Goal: Navigation & Orientation: Find specific page/section

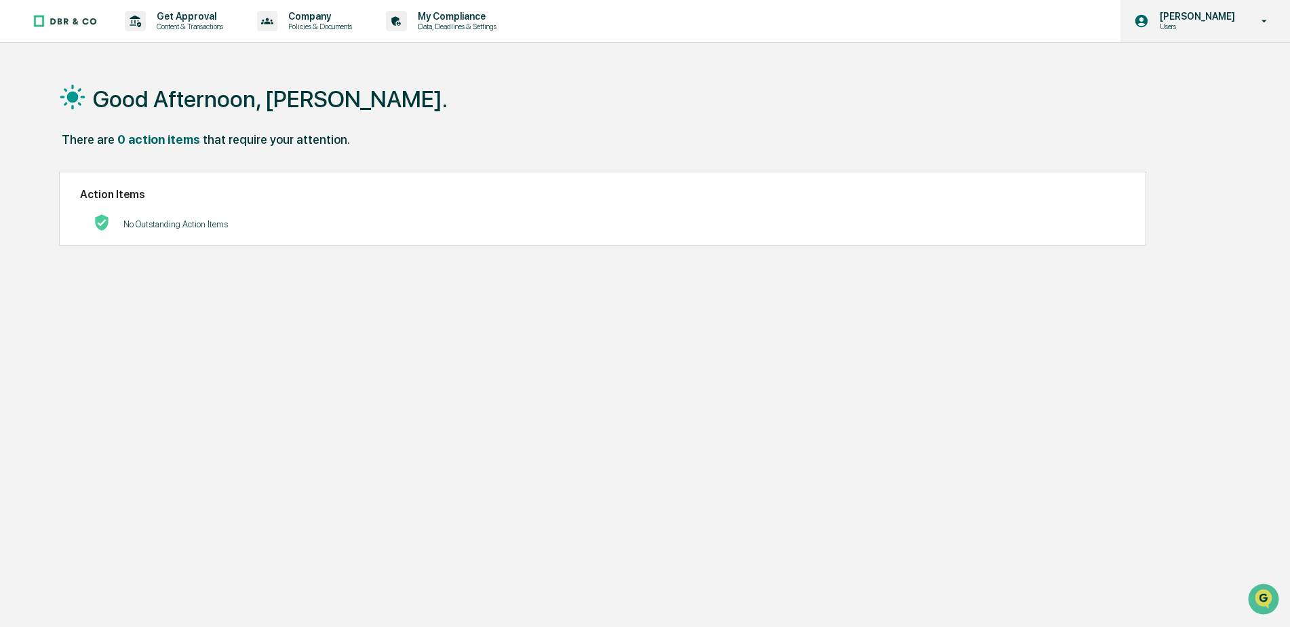
click at [1264, 21] on icon at bounding box center [1264, 21] width 5 height 3
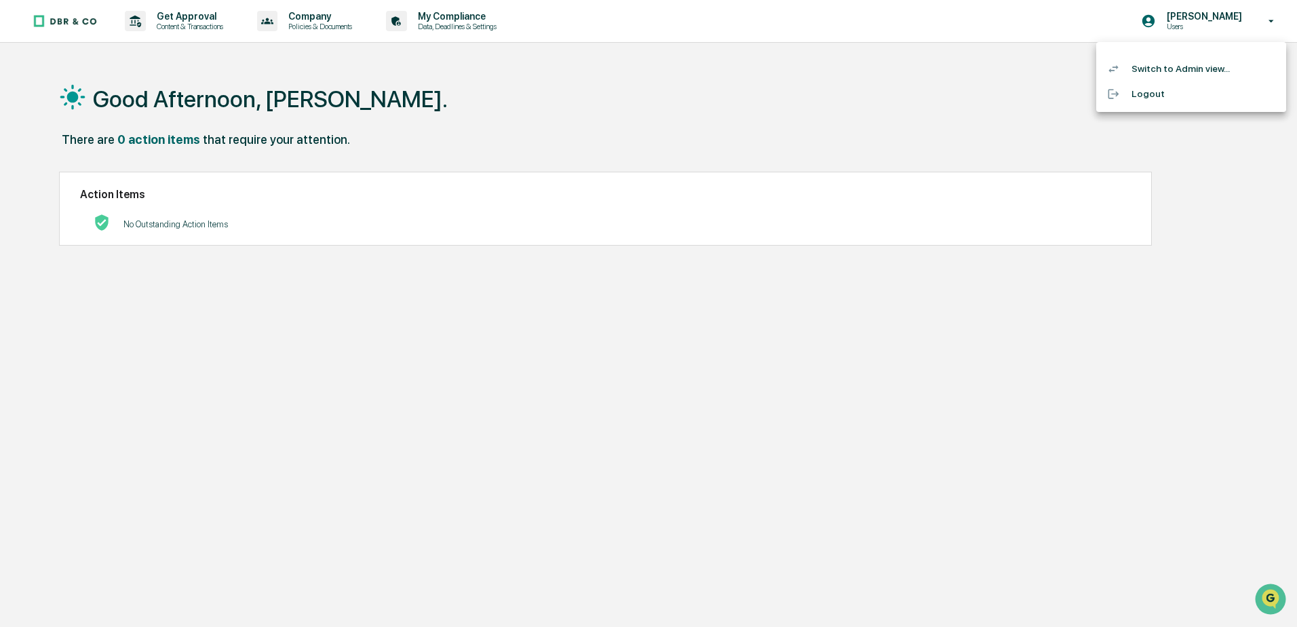
drag, startPoint x: 328, startPoint y: 328, endPoint x: 235, endPoint y: 90, distance: 255.5
click at [235, 90] on div at bounding box center [648, 313] width 1297 height 627
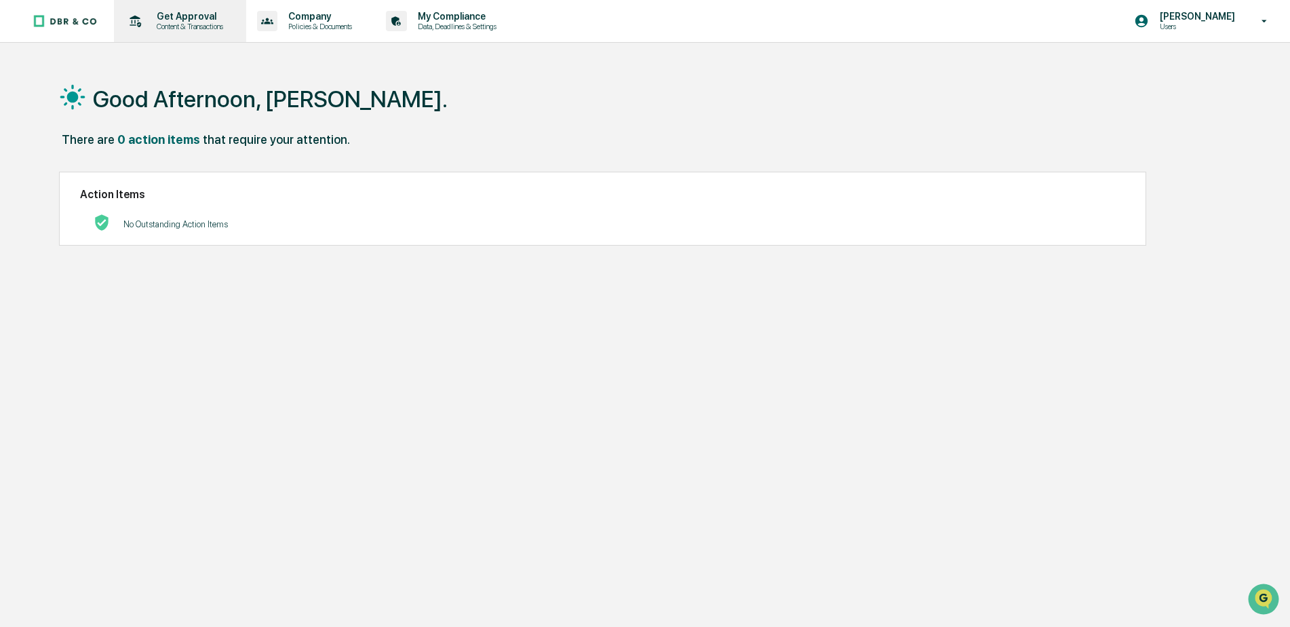
click at [199, 25] on p "Content & Transactions" at bounding box center [188, 26] width 84 height 9
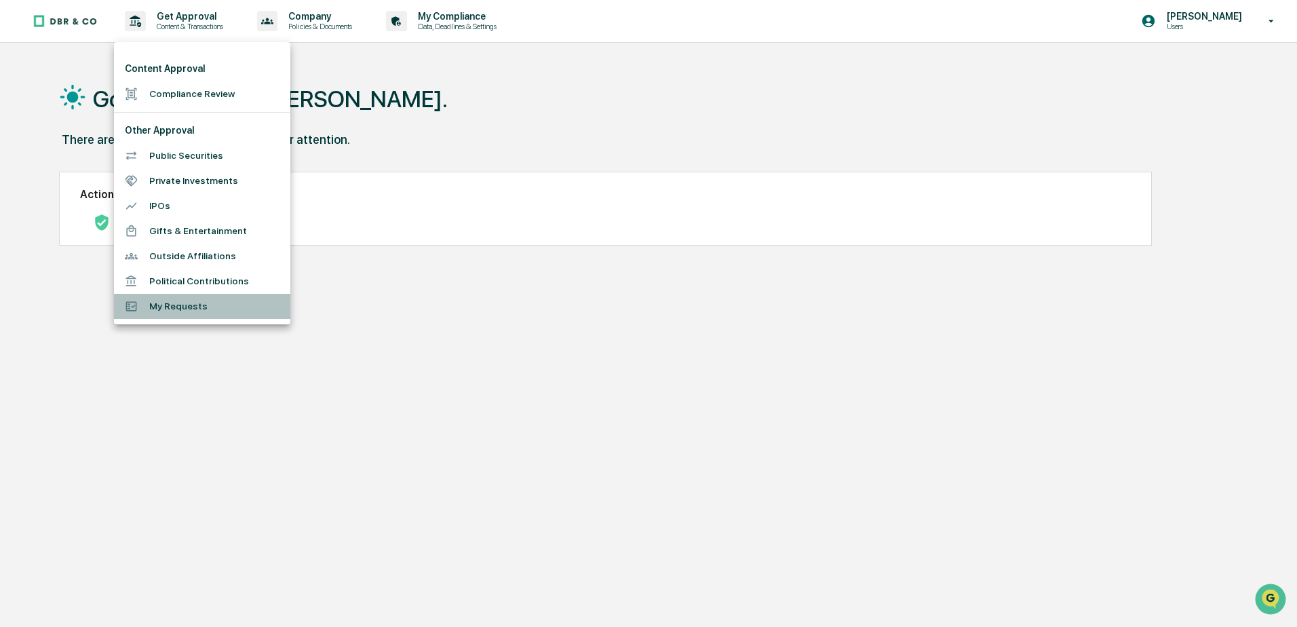
click at [182, 301] on li "My Requests" at bounding box center [202, 306] width 176 height 25
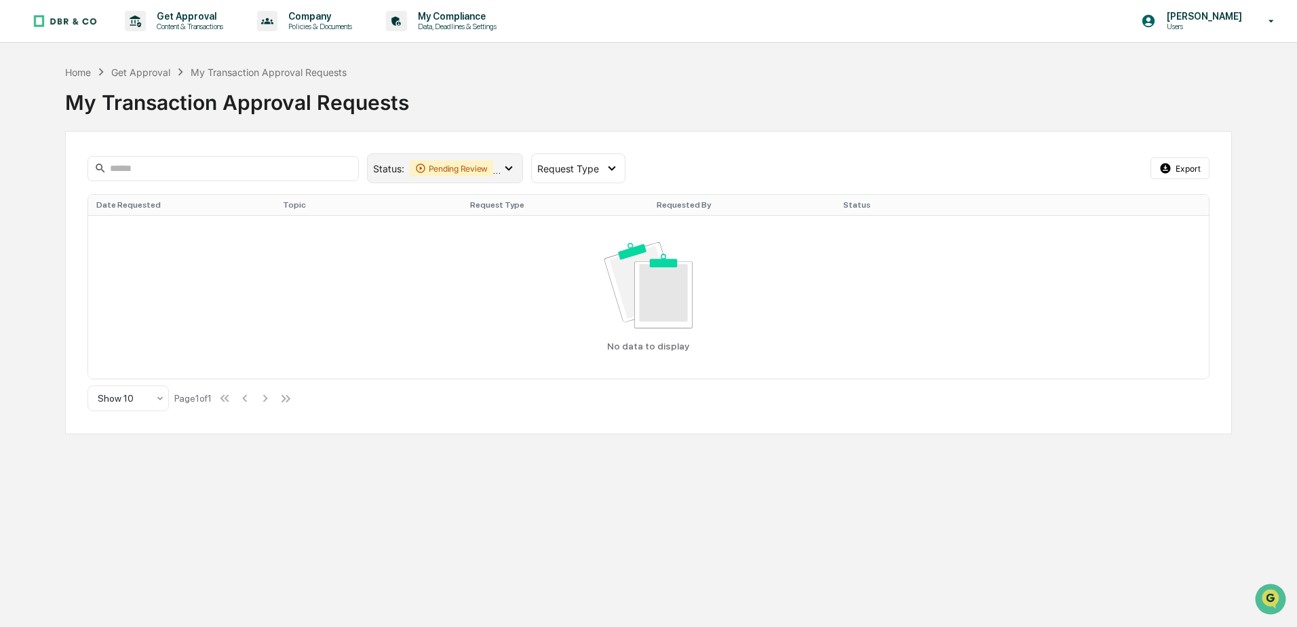
click at [510, 165] on icon at bounding box center [508, 168] width 15 height 15
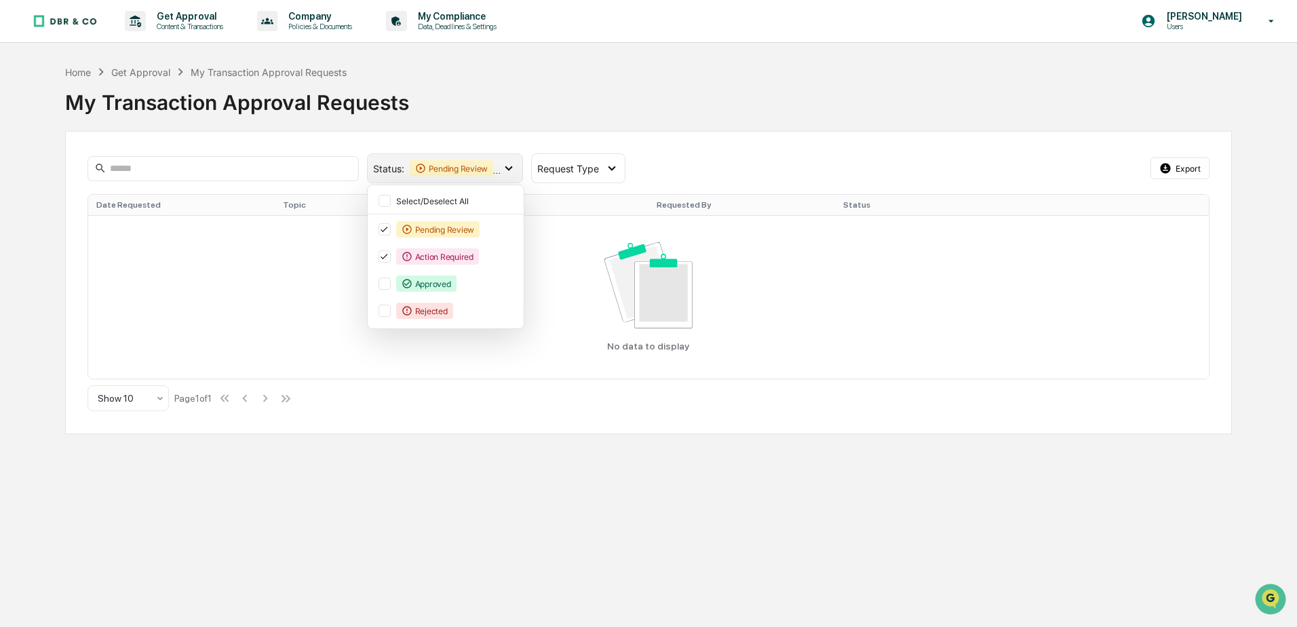
click at [510, 165] on icon at bounding box center [508, 168] width 15 height 15
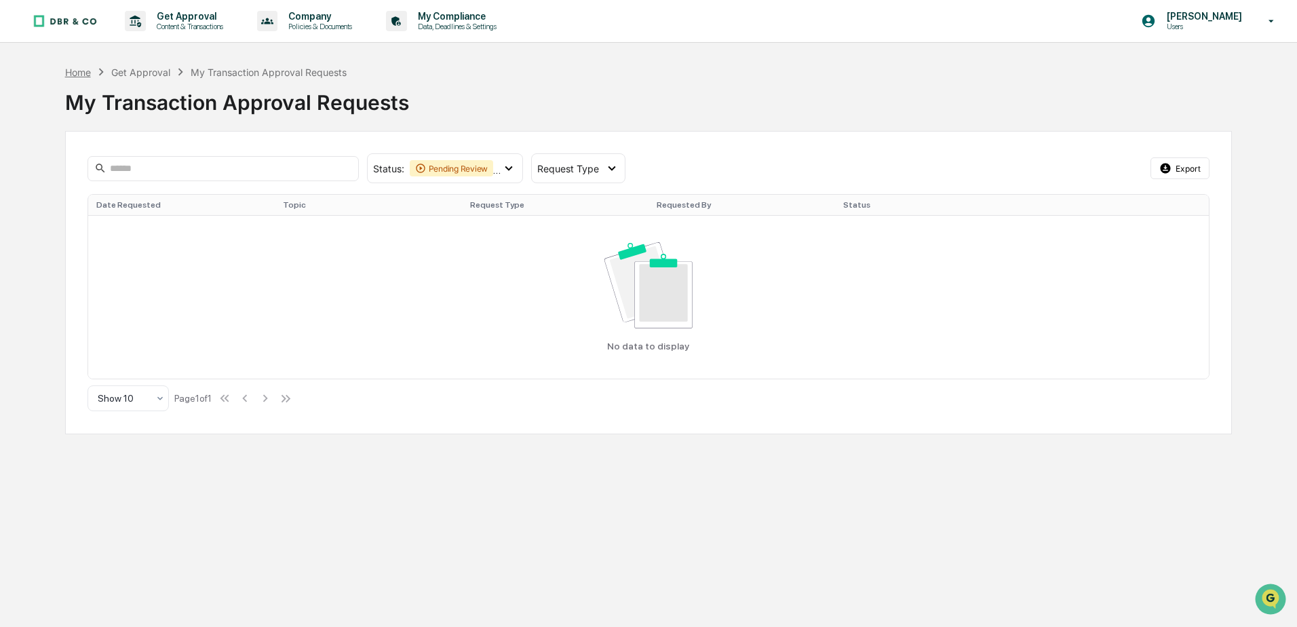
click at [80, 66] on div "Home" at bounding box center [78, 72] width 26 height 12
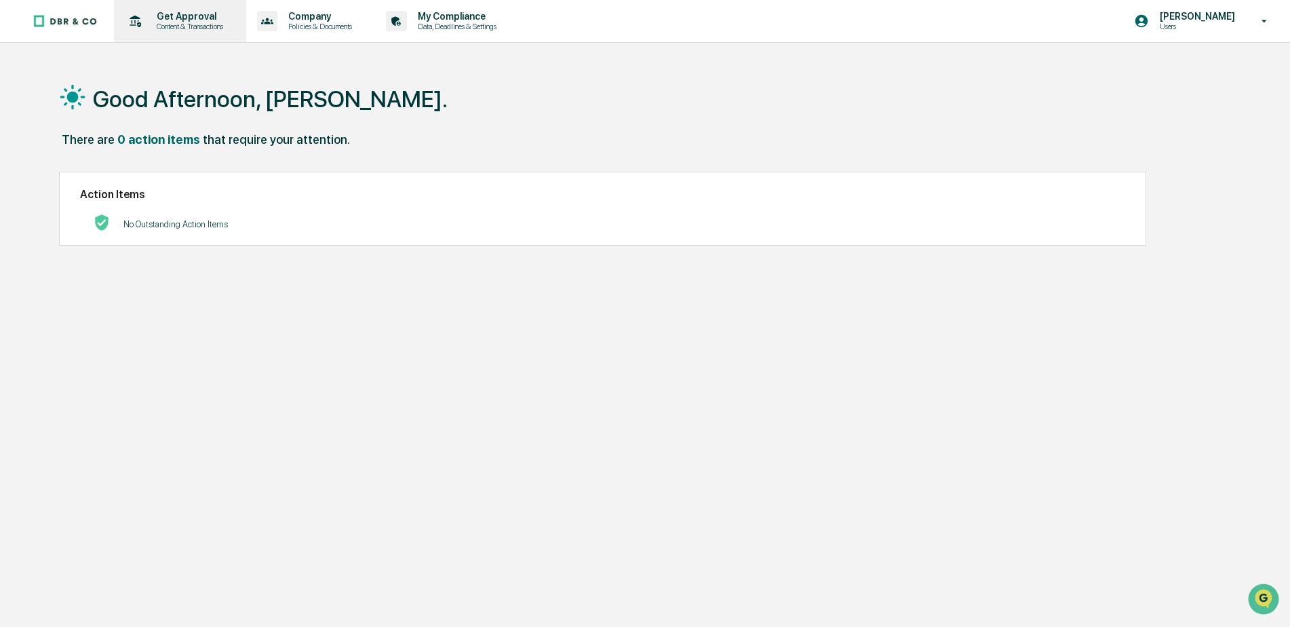
click at [180, 23] on p "Content & Transactions" at bounding box center [188, 26] width 84 height 9
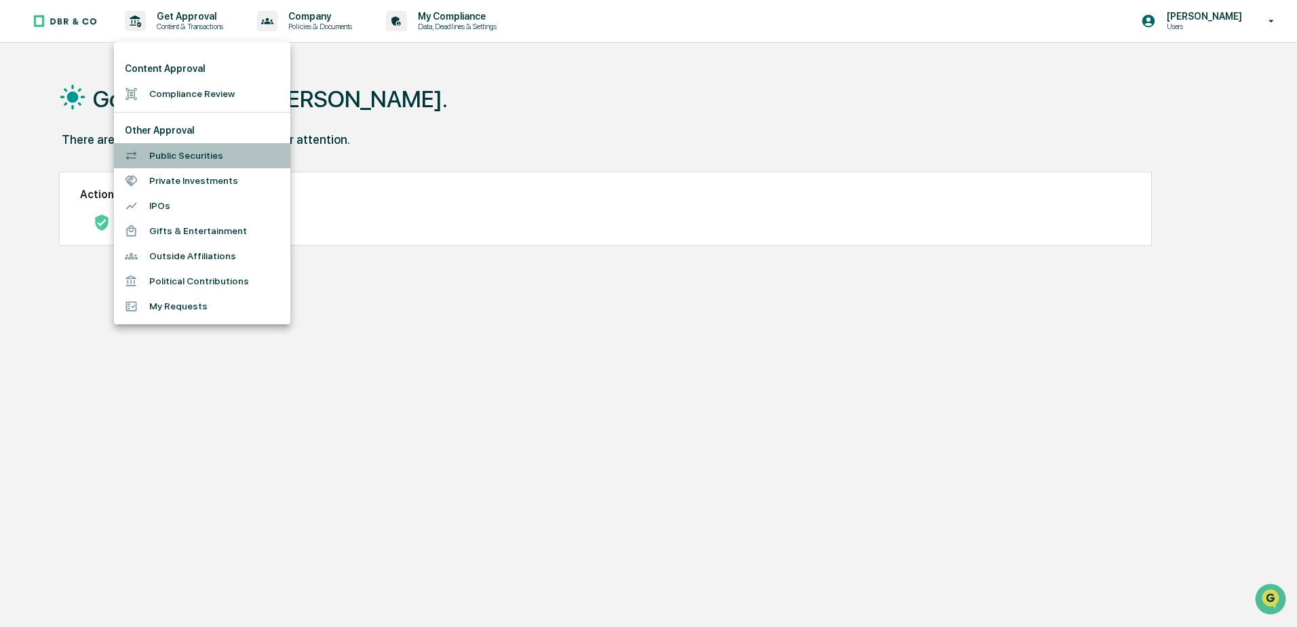
click at [189, 153] on li "Public Securities" at bounding box center [202, 155] width 176 height 25
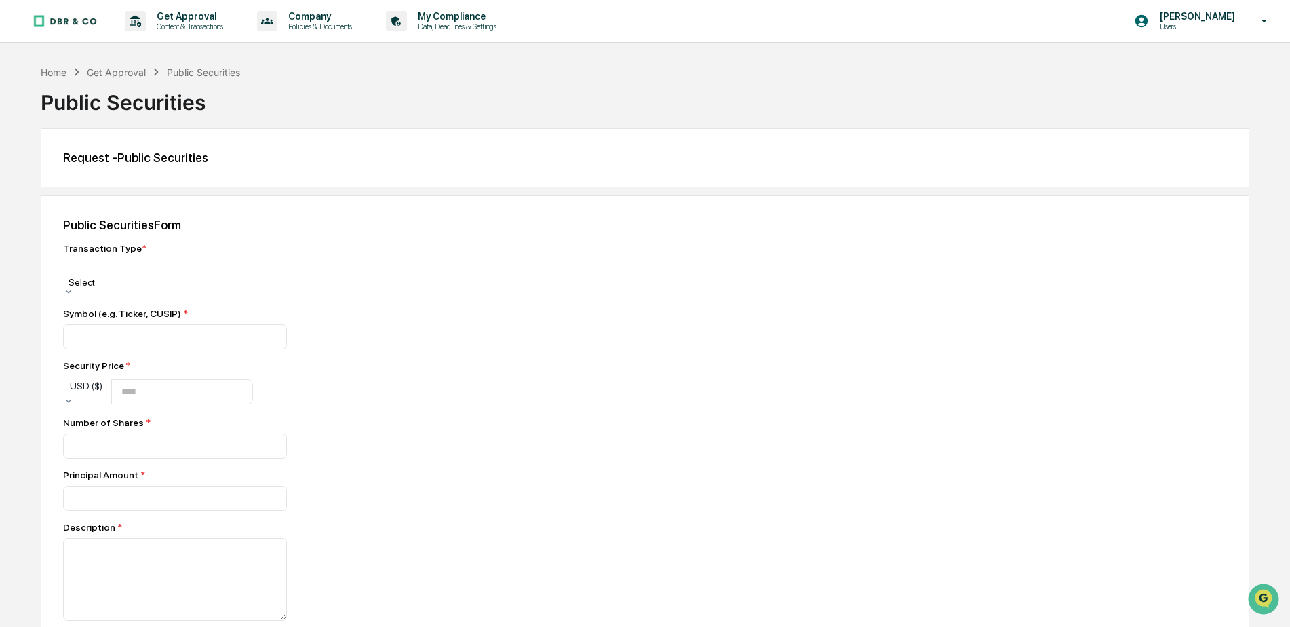
click at [254, 286] on div at bounding box center [164, 291] width 203 height 11
click at [295, 212] on div "Public Securities Form Transaction Type * Select Symbol (e.g. Ticker, CUSIP) * …" at bounding box center [645, 519] width 1209 height 648
click at [51, 68] on div "Home" at bounding box center [54, 72] width 26 height 12
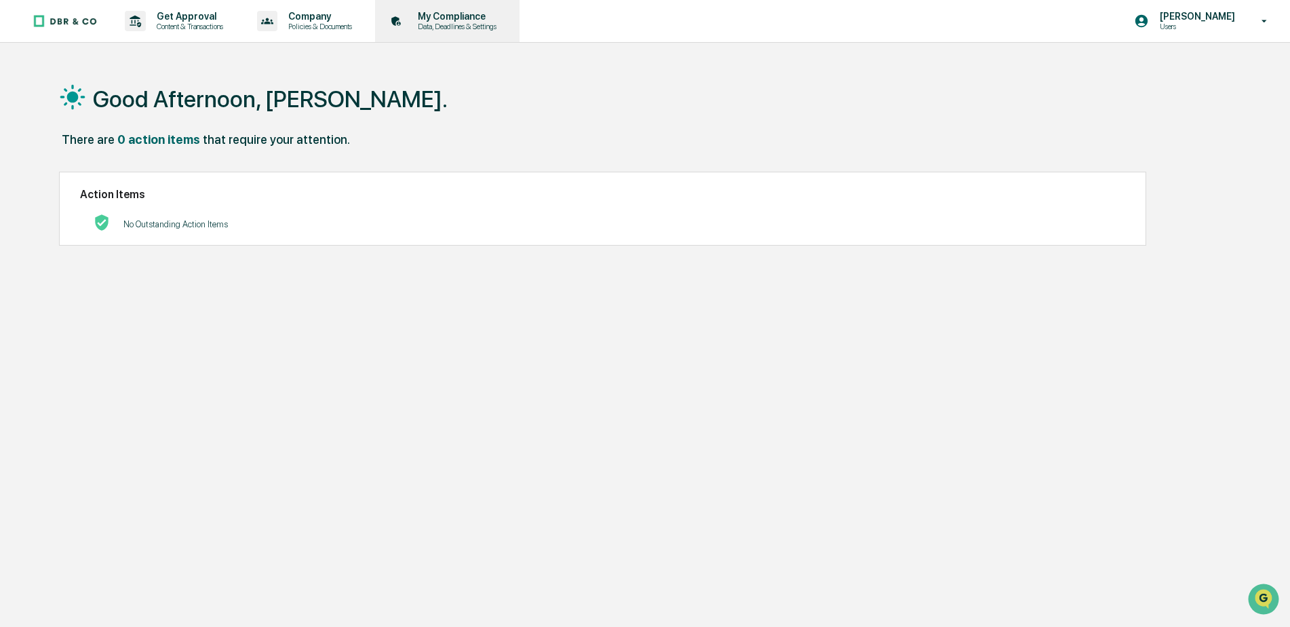
click at [470, 12] on p "My Compliance" at bounding box center [455, 16] width 96 height 11
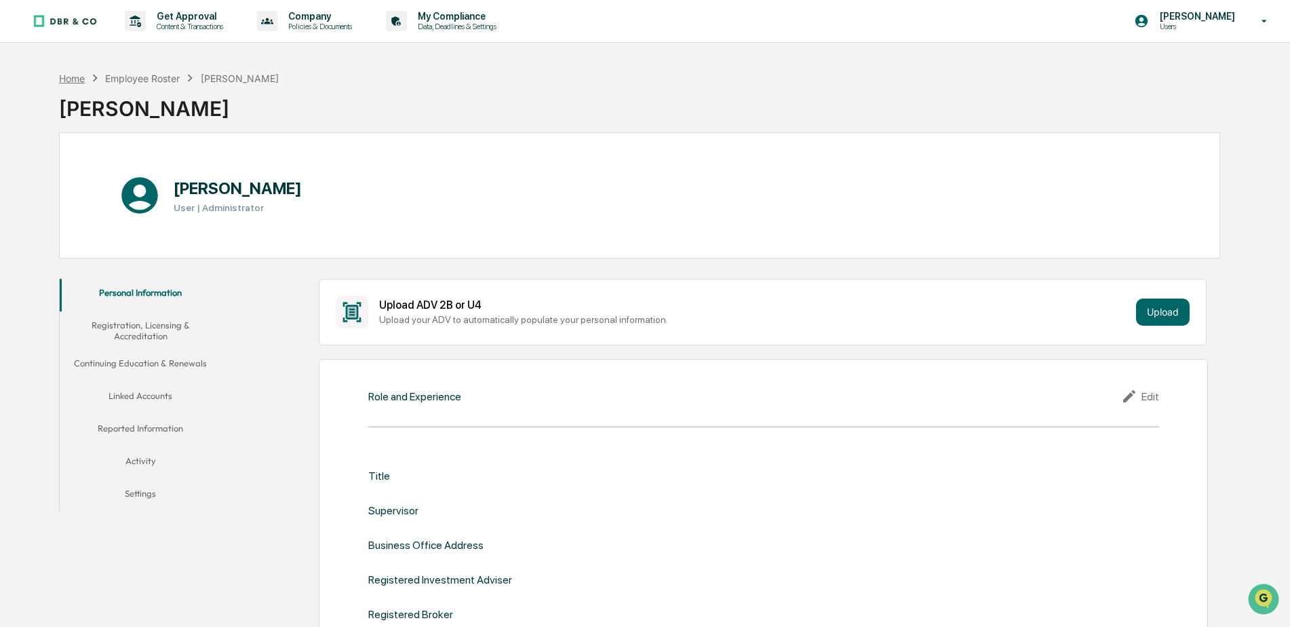
click at [75, 83] on div "Home" at bounding box center [72, 79] width 26 height 12
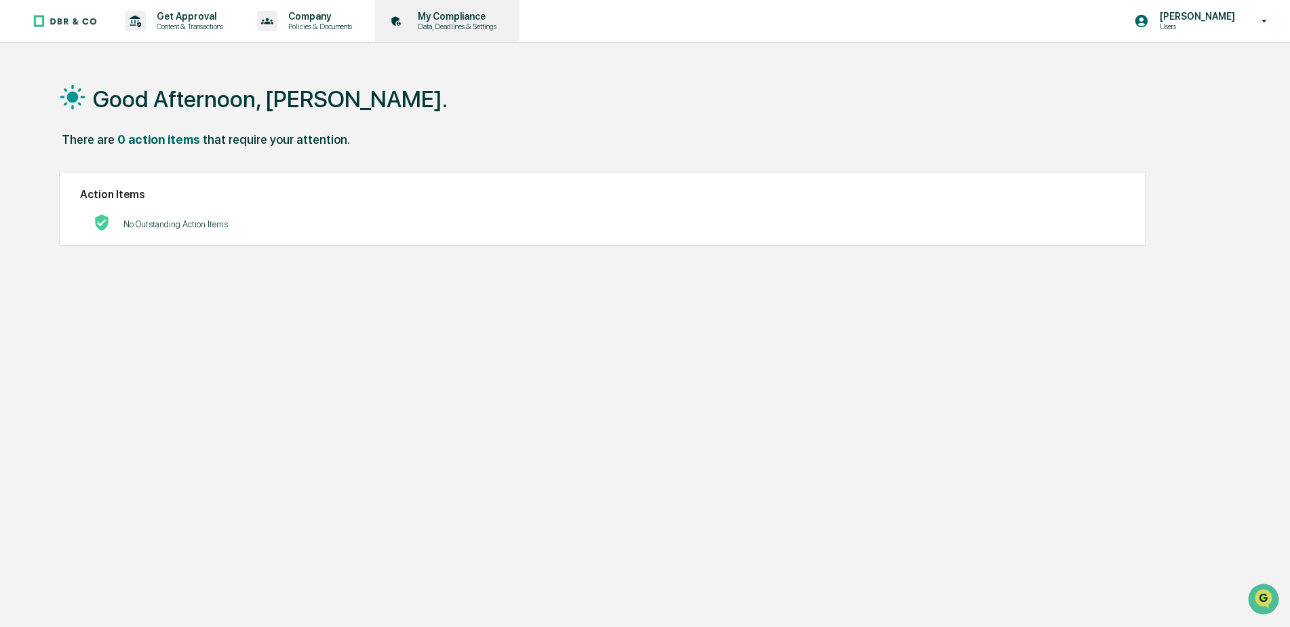
click at [467, 24] on p "Data, Deadlines & Settings" at bounding box center [455, 26] width 96 height 9
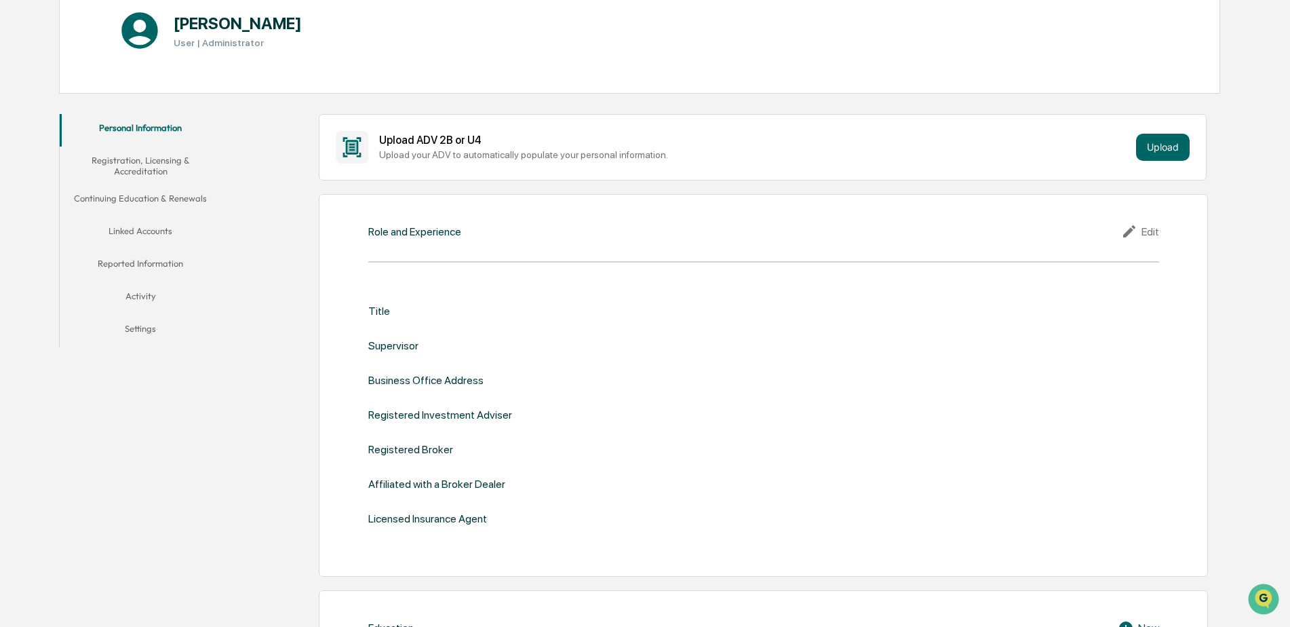
scroll to position [206, 0]
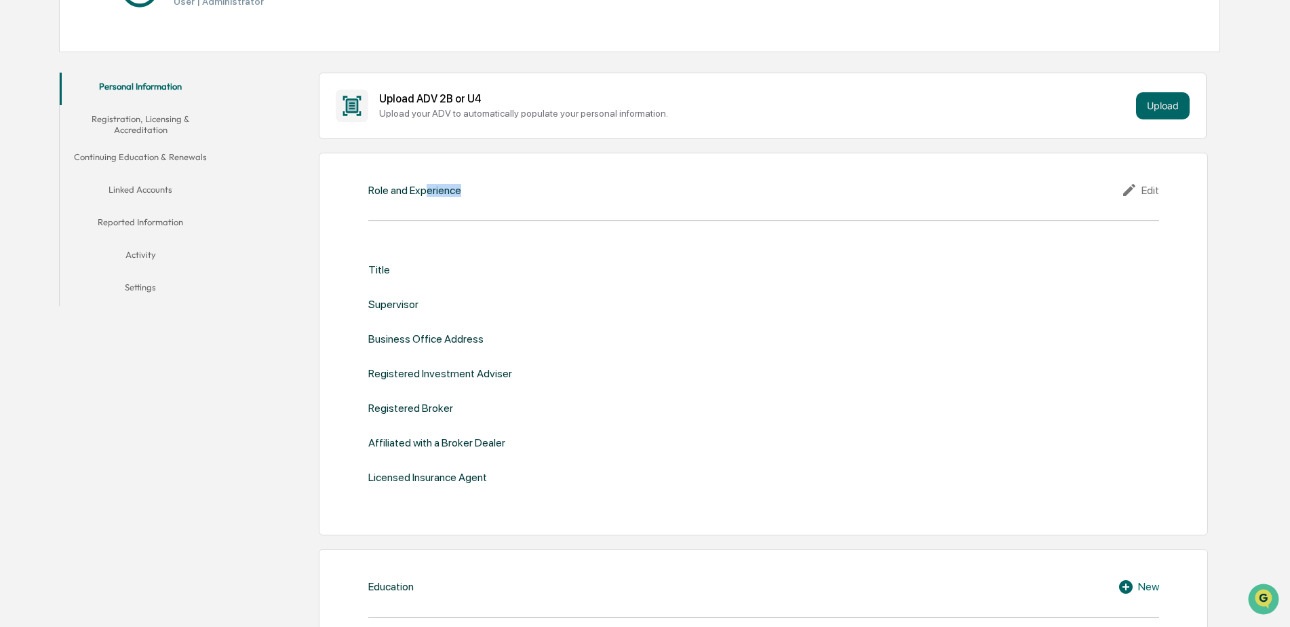
drag, startPoint x: 428, startPoint y: 201, endPoint x: 787, endPoint y: 219, distance: 359.2
click at [787, 219] on div "Role and Experience Edit Title Supervisor Business Office Address Registered In…" at bounding box center [763, 344] width 888 height 383
click at [1154, 185] on div "Edit" at bounding box center [1140, 190] width 38 height 16
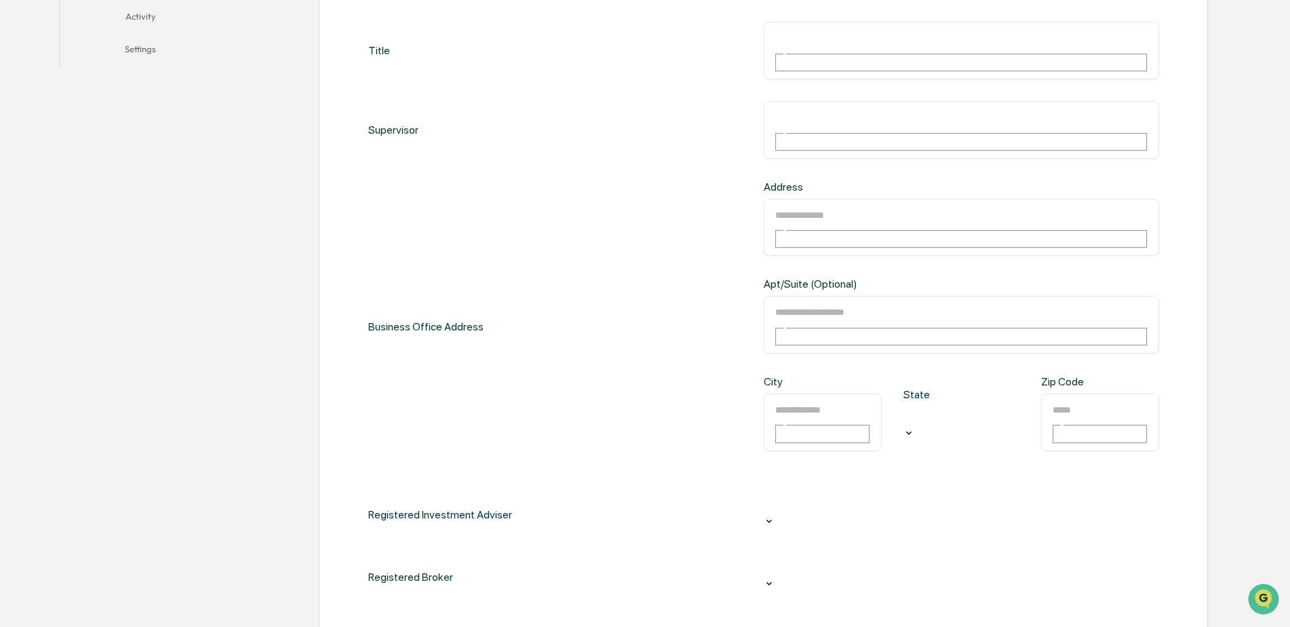
scroll to position [447, 0]
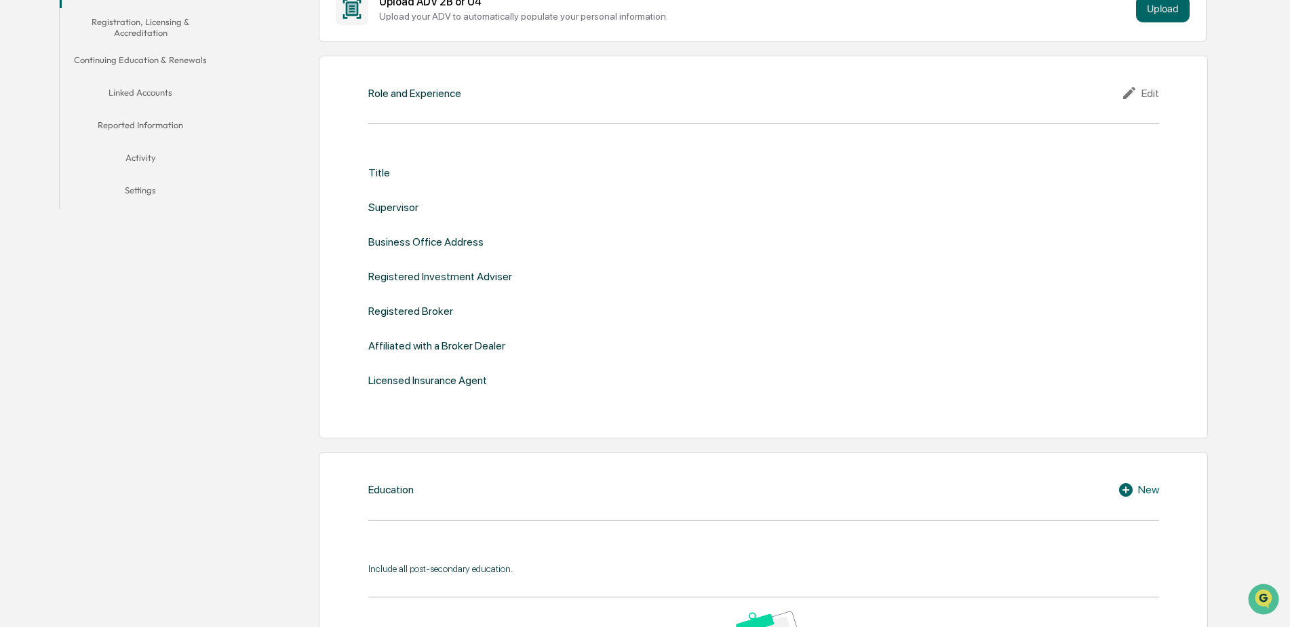
scroll to position [0, 0]
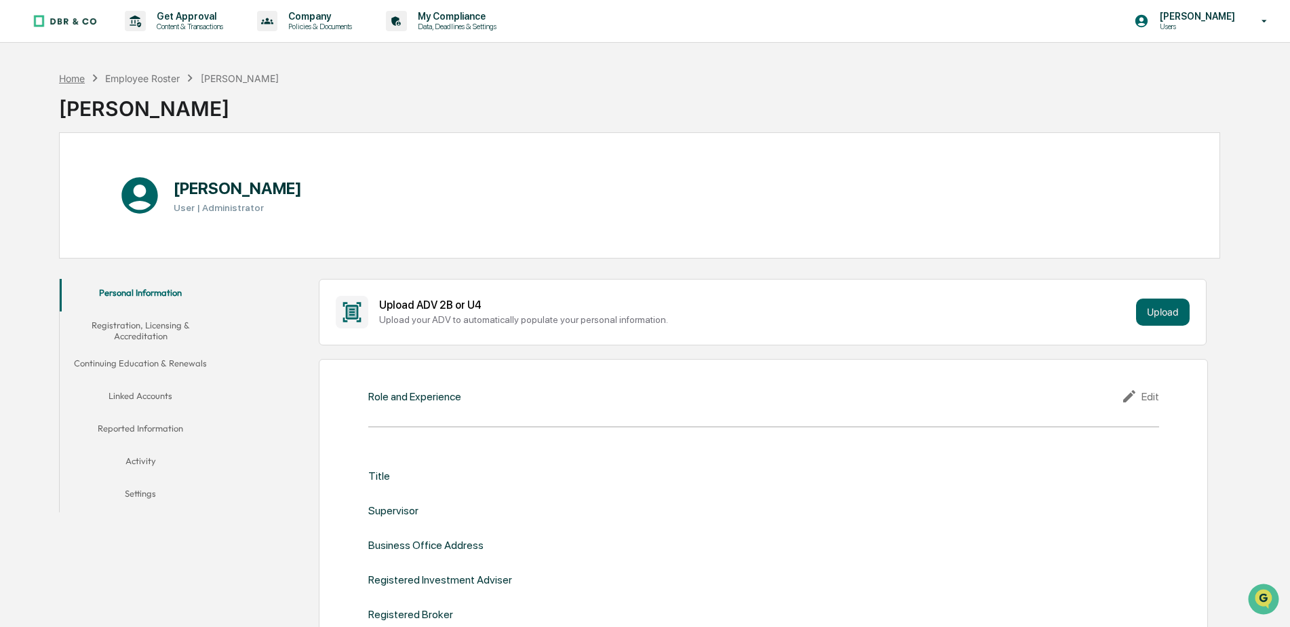
click at [76, 75] on div "Home" at bounding box center [72, 79] width 26 height 12
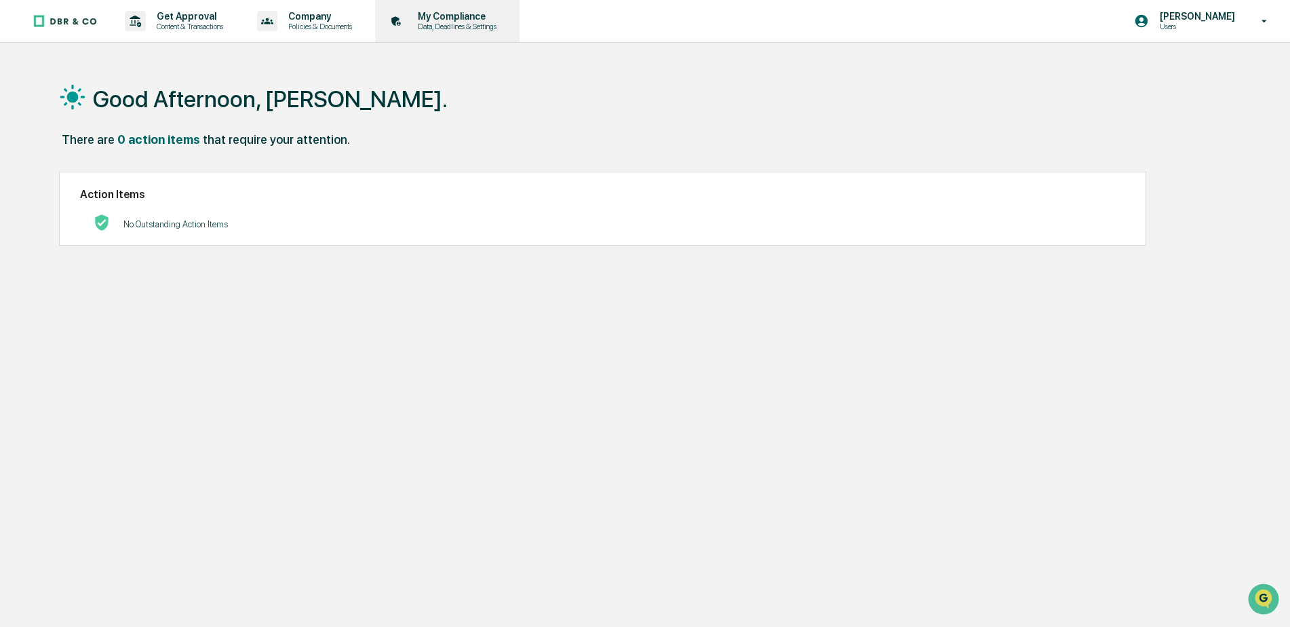
click at [465, 21] on p "My Compliance" at bounding box center [455, 16] width 96 height 11
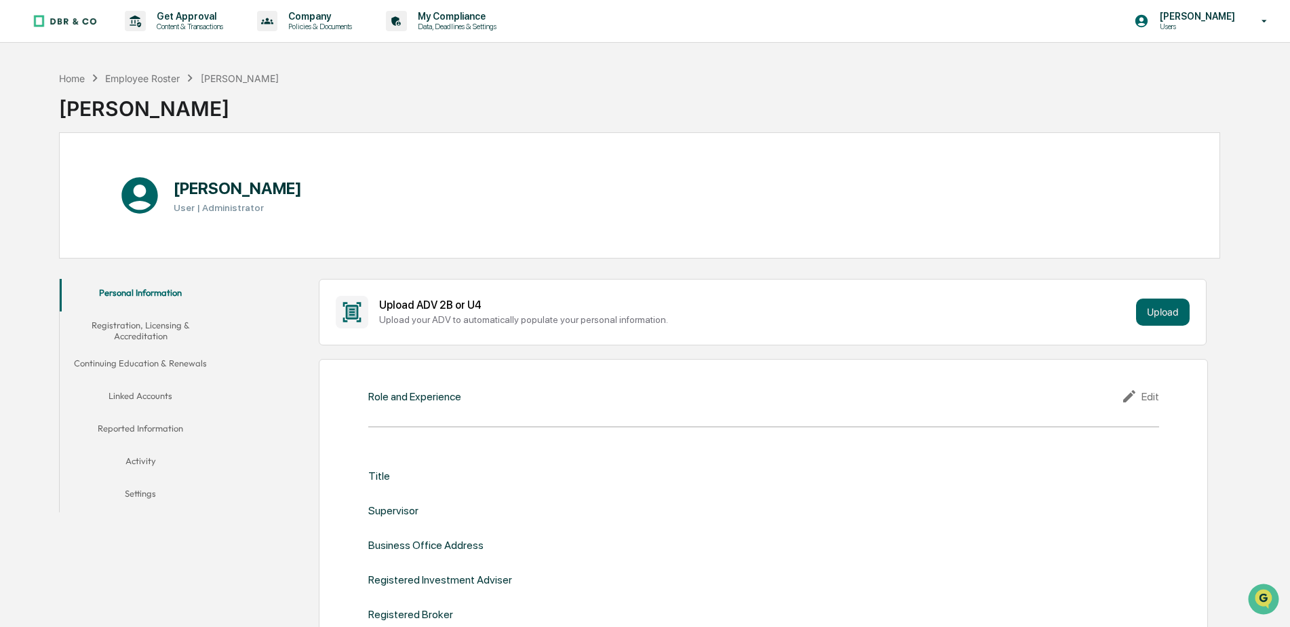
click at [153, 391] on button "Linked Accounts" at bounding box center [141, 398] width 162 height 33
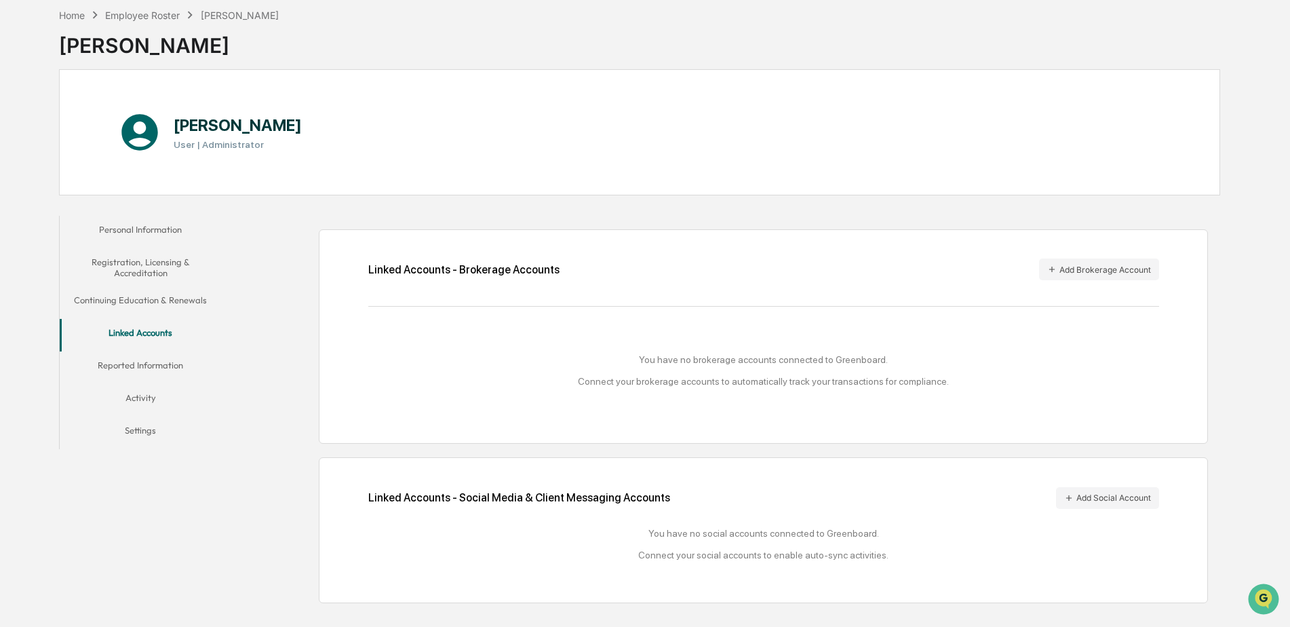
scroll to position [64, 0]
click at [169, 362] on button "Reported Information" at bounding box center [141, 366] width 162 height 33
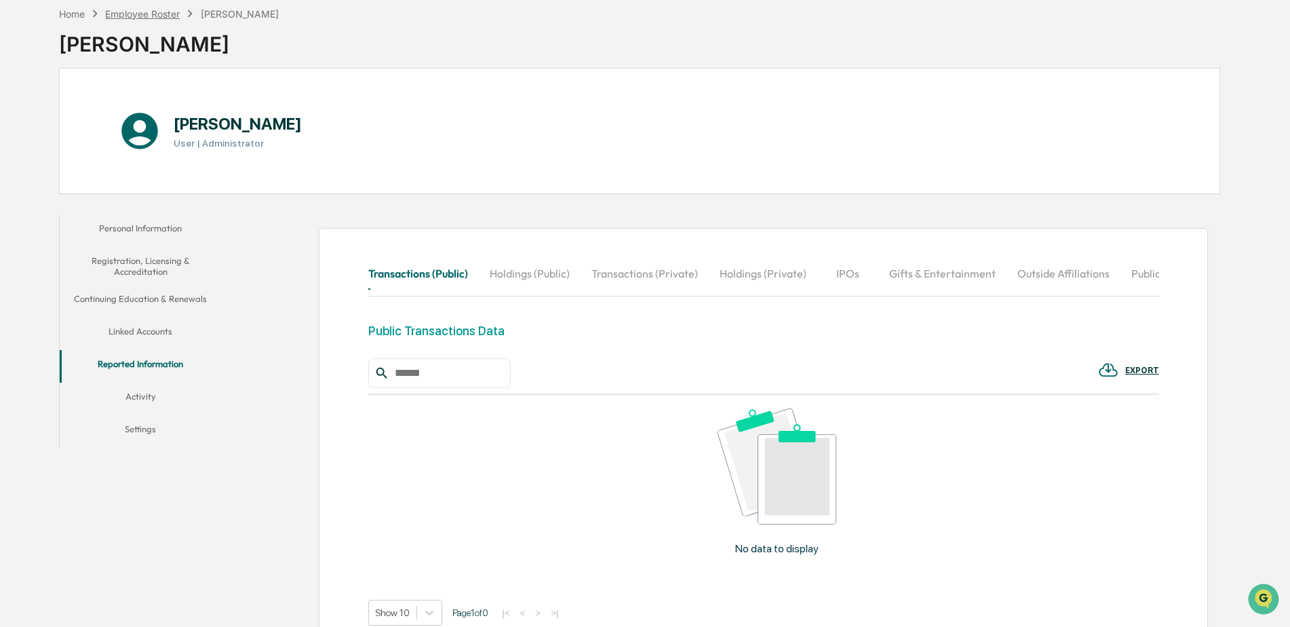
click at [140, 14] on div "Employee Roster" at bounding box center [142, 14] width 75 height 12
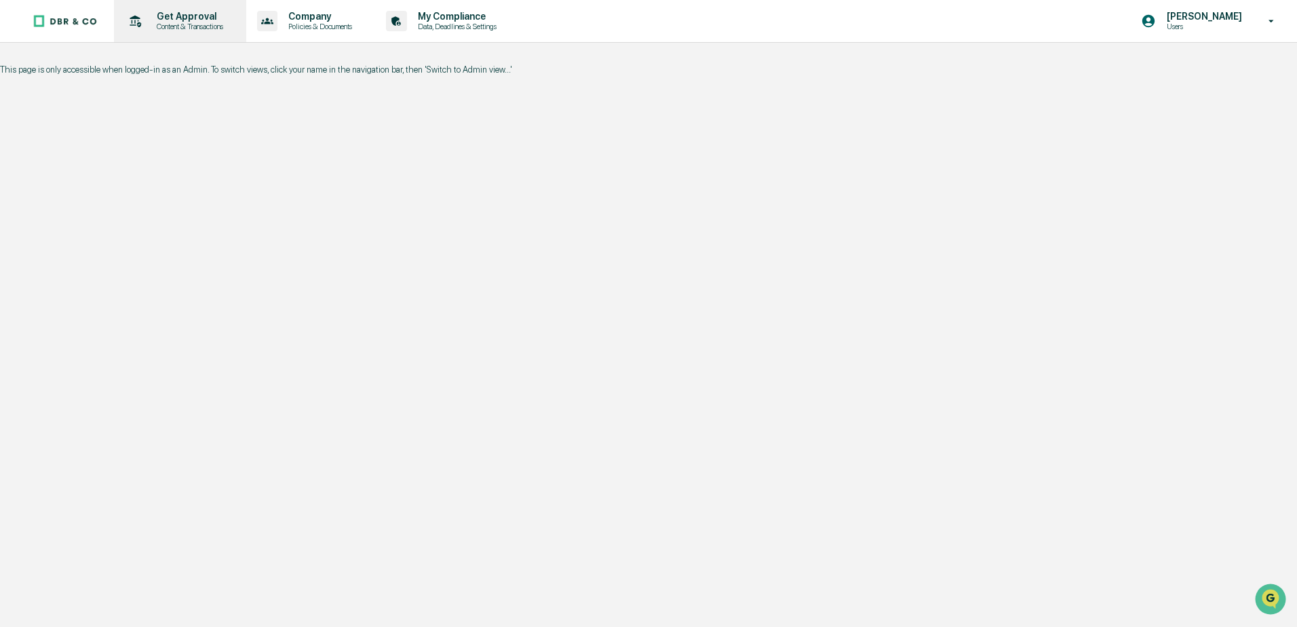
click at [175, 15] on p "Get Approval" at bounding box center [188, 16] width 84 height 11
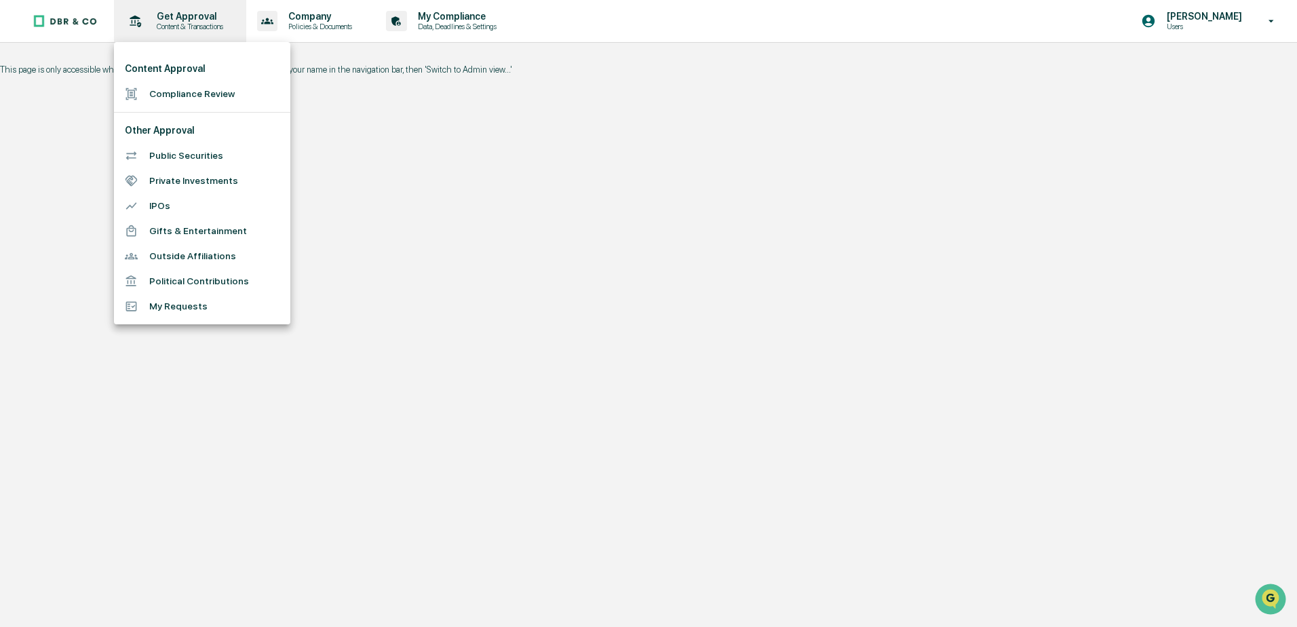
click at [175, 15] on div at bounding box center [648, 313] width 1297 height 627
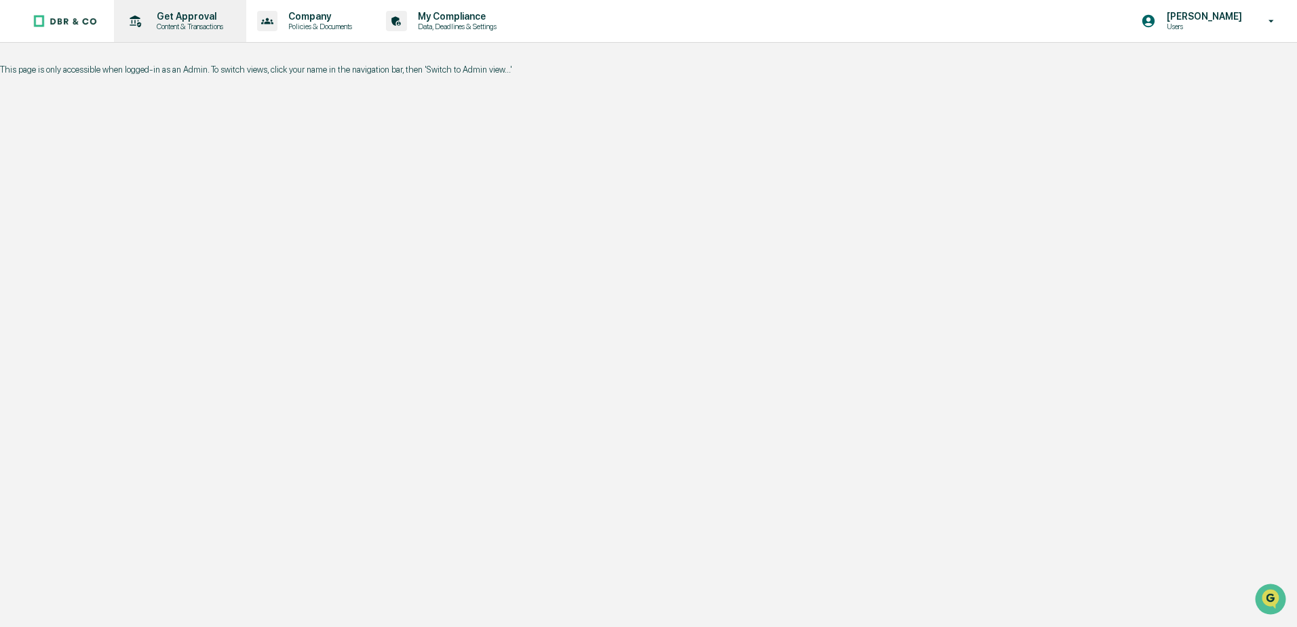
click at [192, 20] on p "Get Approval" at bounding box center [188, 16] width 84 height 11
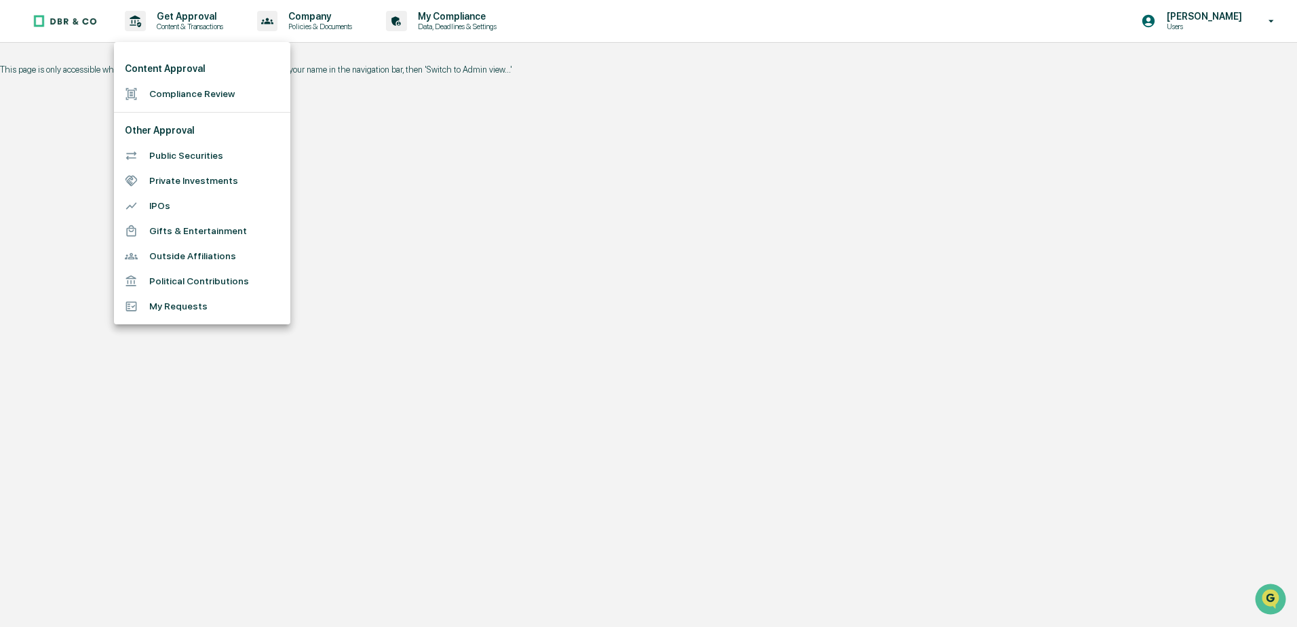
click at [368, 348] on div at bounding box center [648, 313] width 1297 height 627
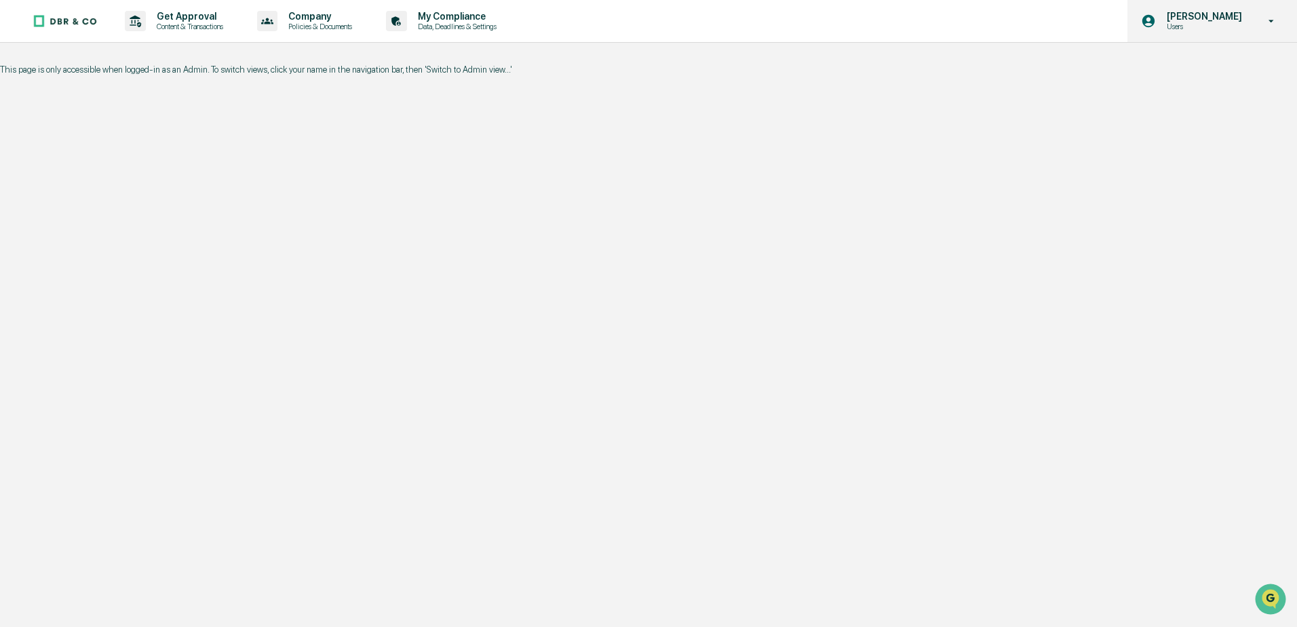
click at [1272, 19] on icon at bounding box center [1271, 21] width 24 height 13
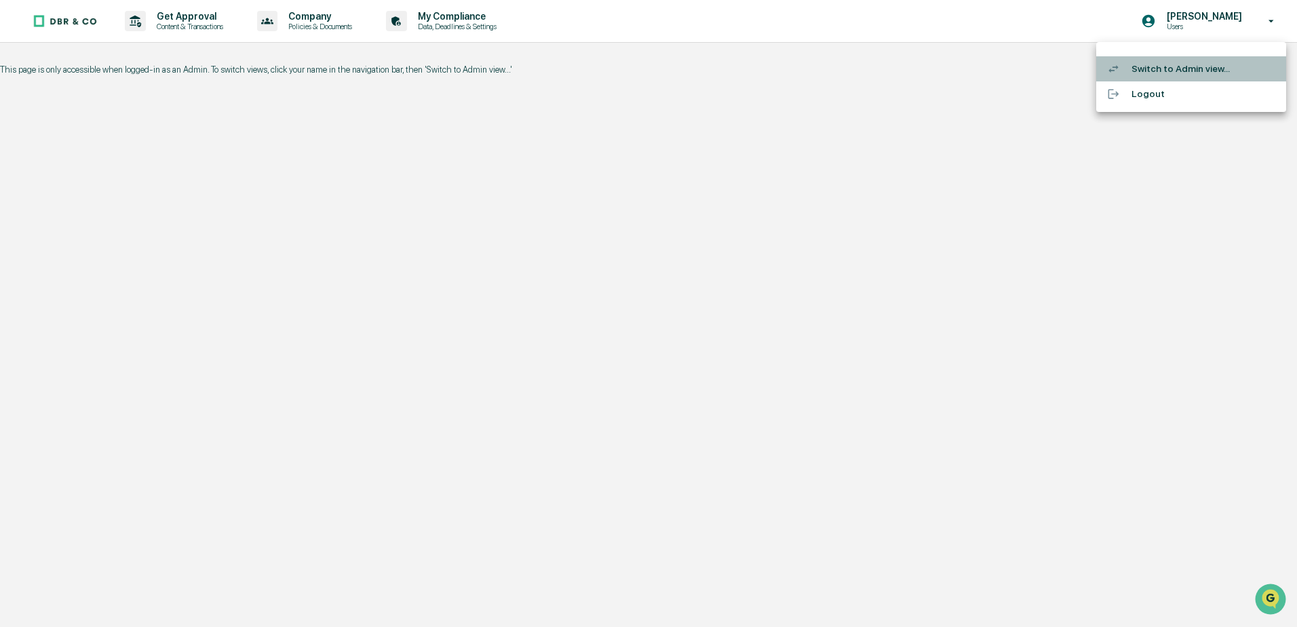
click at [1174, 72] on li "Switch to Admin view..." at bounding box center [1191, 68] width 190 height 25
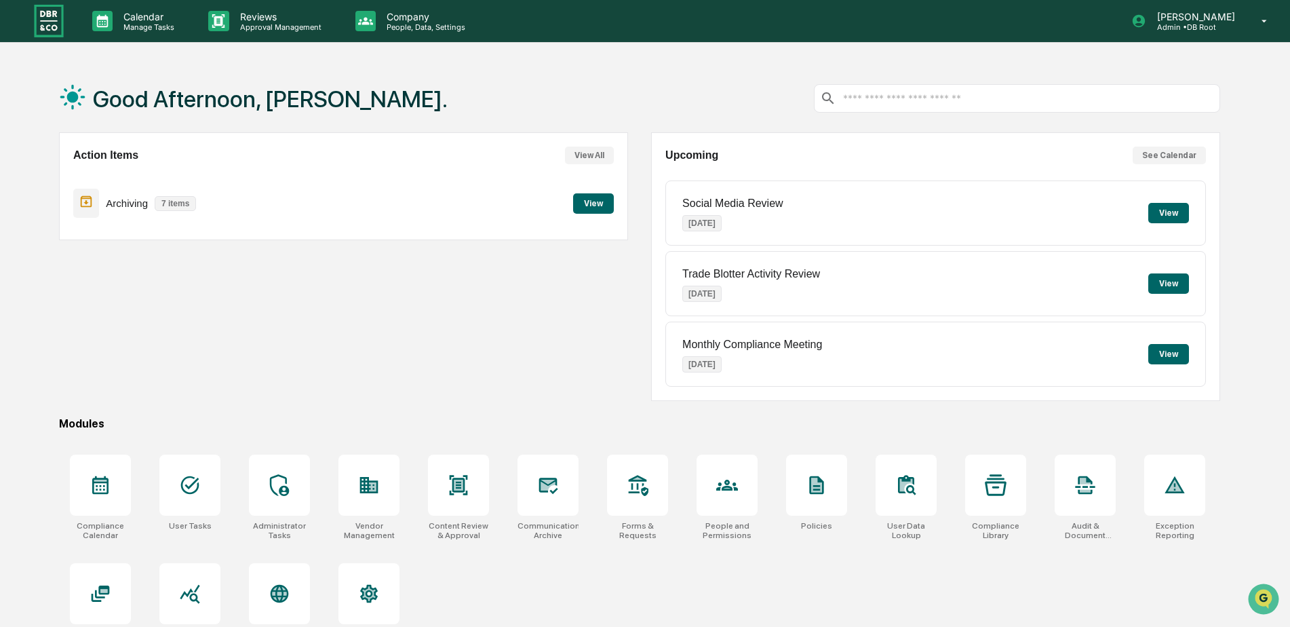
scroll to position [64, 0]
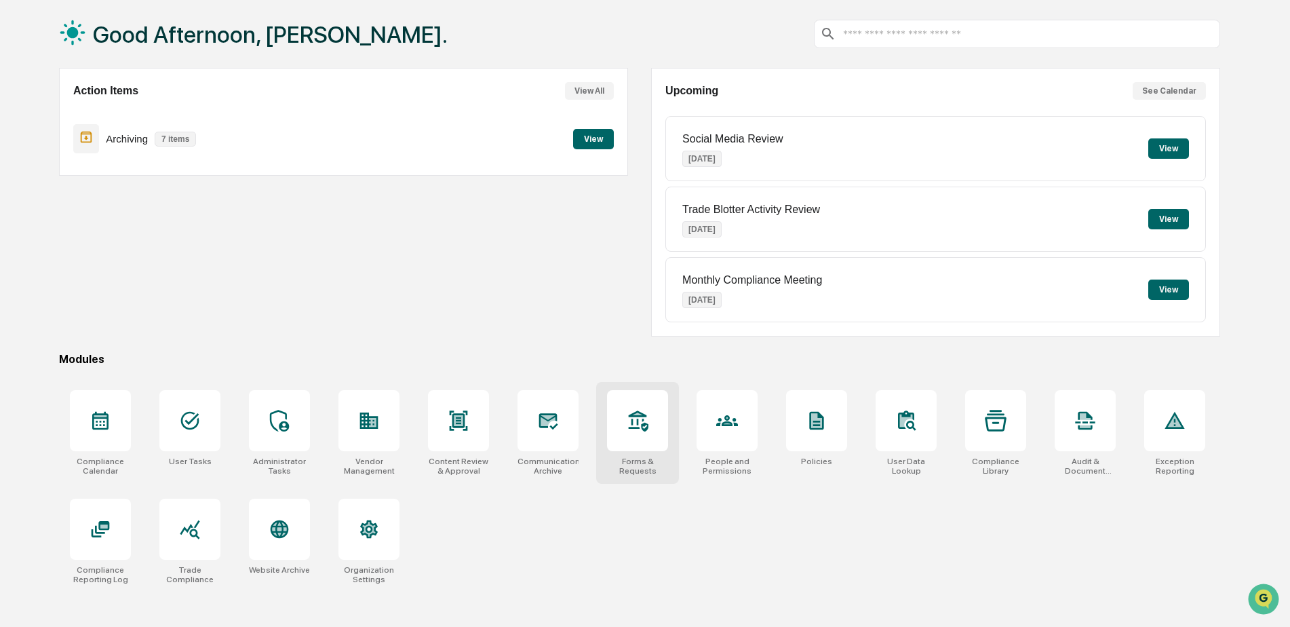
click at [623, 423] on div at bounding box center [637, 420] width 61 height 61
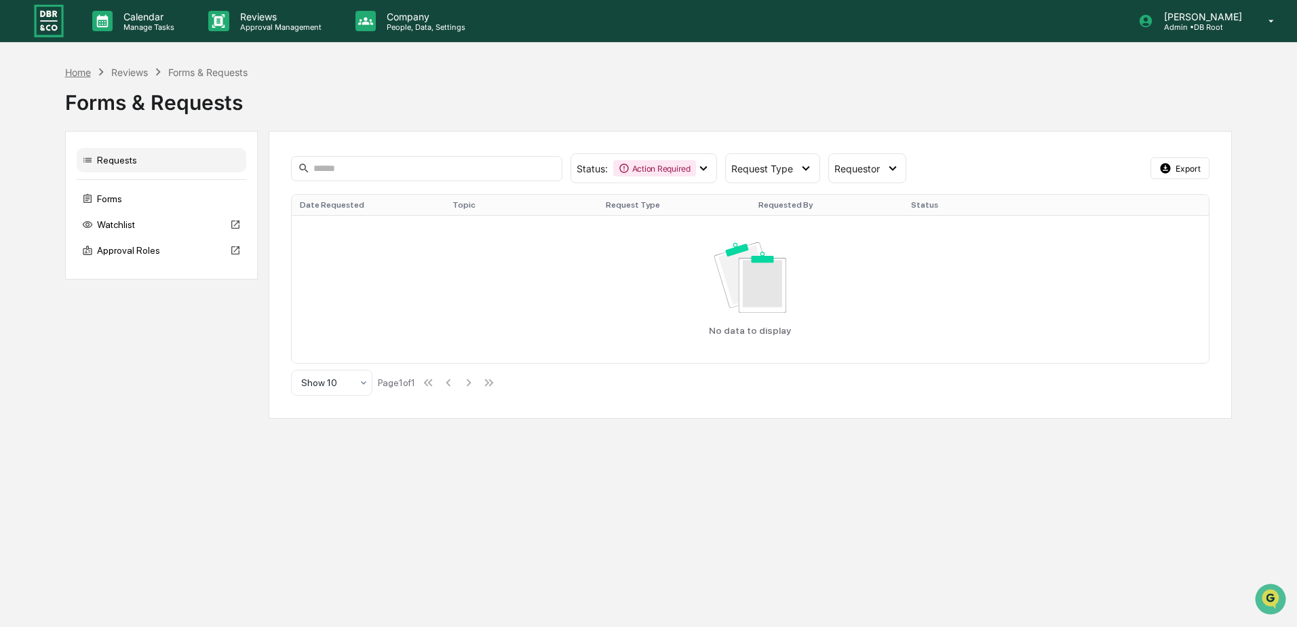
click at [77, 68] on div "Home" at bounding box center [78, 72] width 26 height 12
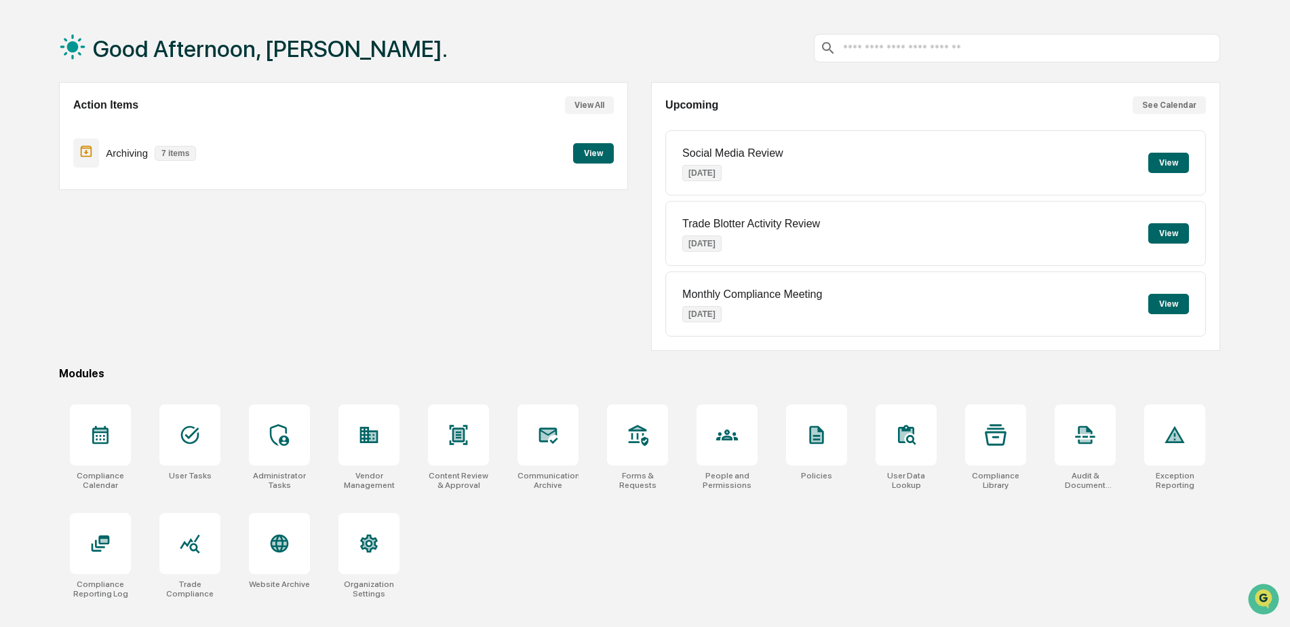
scroll to position [64, 0]
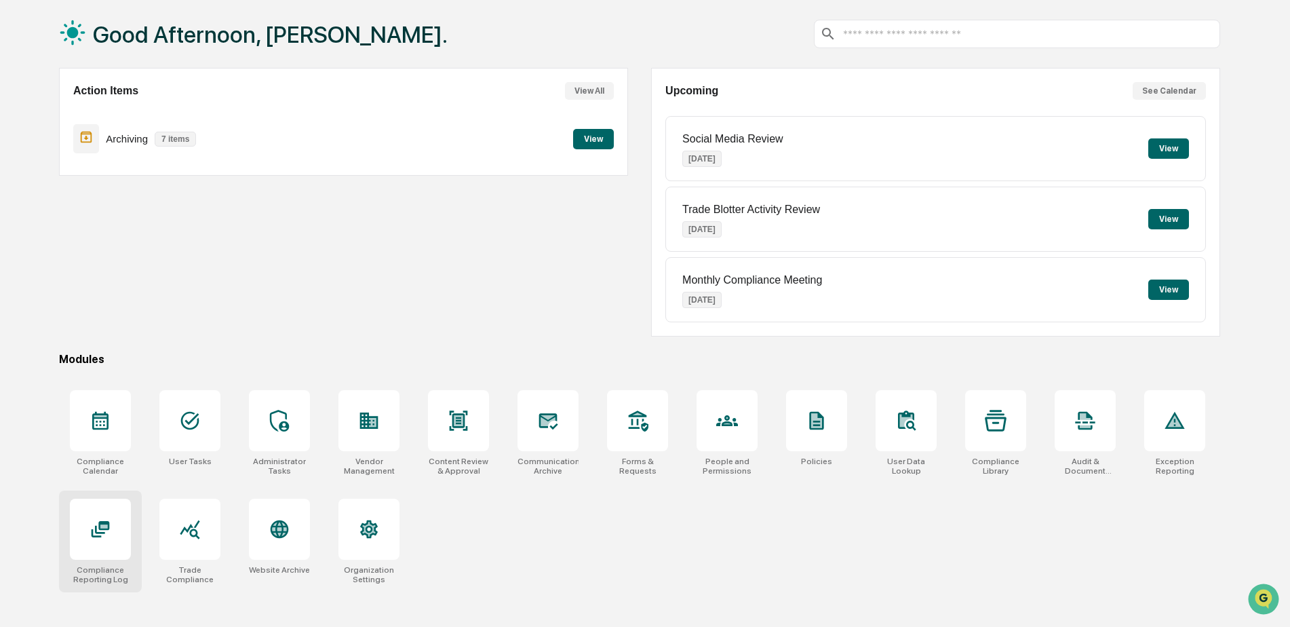
click at [102, 532] on icon at bounding box center [100, 530] width 10 height 8
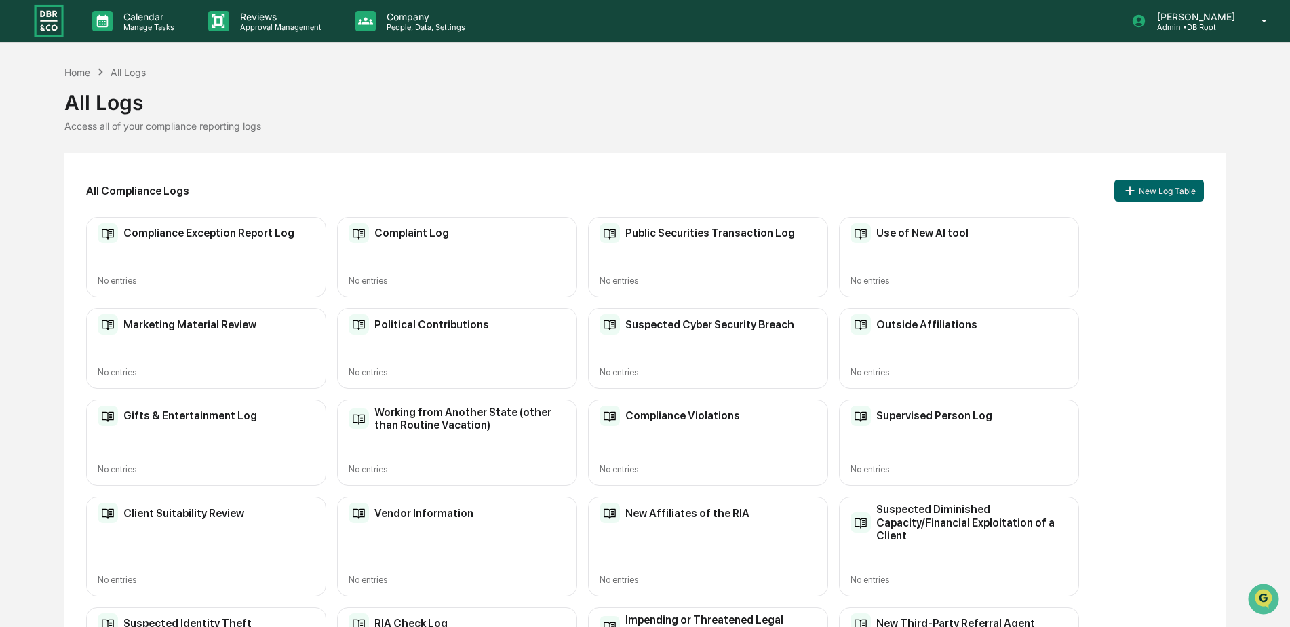
click at [183, 508] on h2 "Client Suitability Review" at bounding box center [183, 513] width 121 height 13
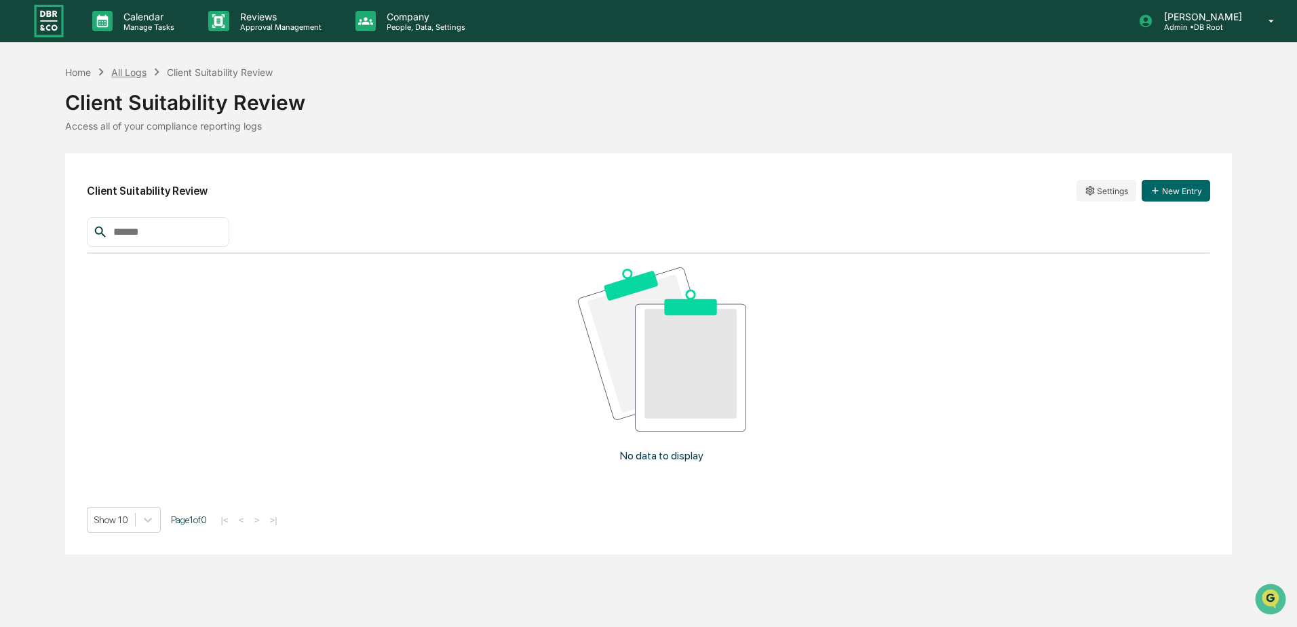
click at [136, 74] on div "All Logs" at bounding box center [128, 72] width 35 height 12
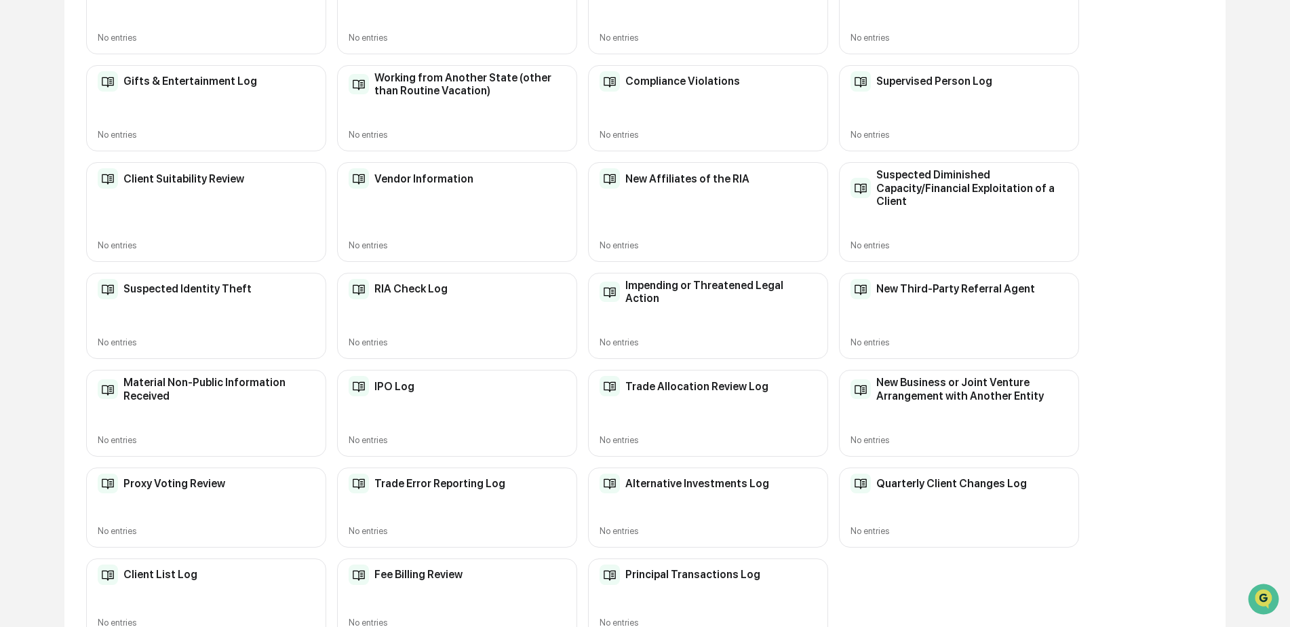
scroll to position [362, 0]
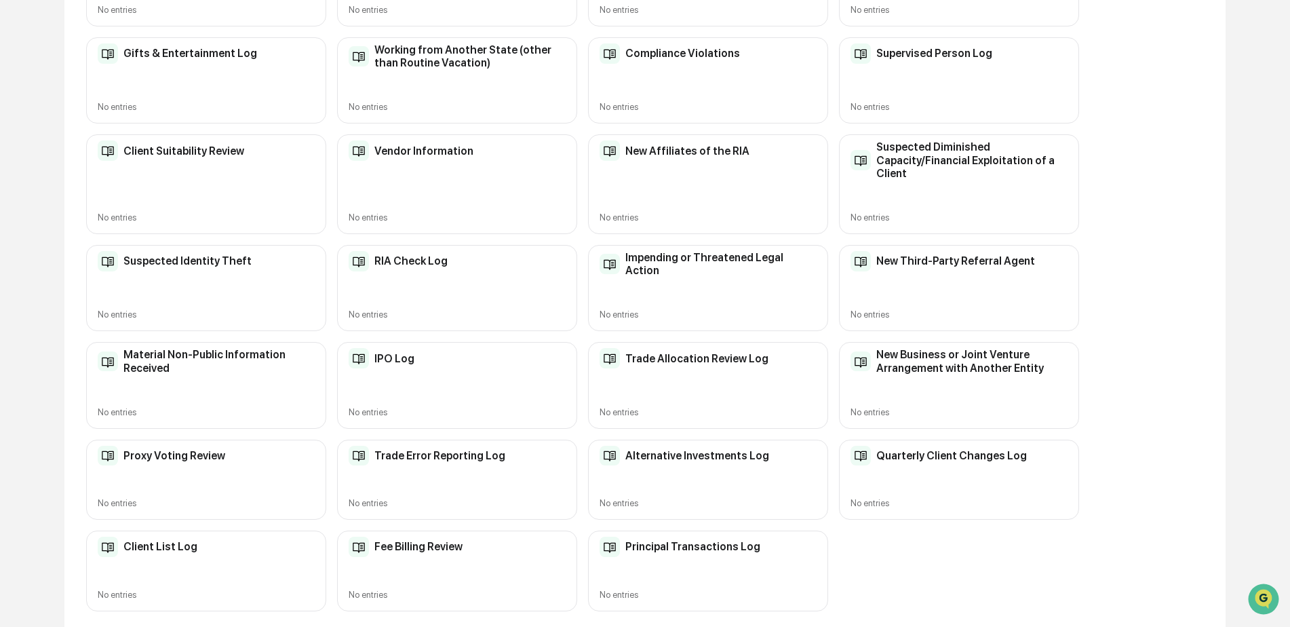
click at [421, 266] on h2 "RIA Check Log" at bounding box center [410, 260] width 73 height 13
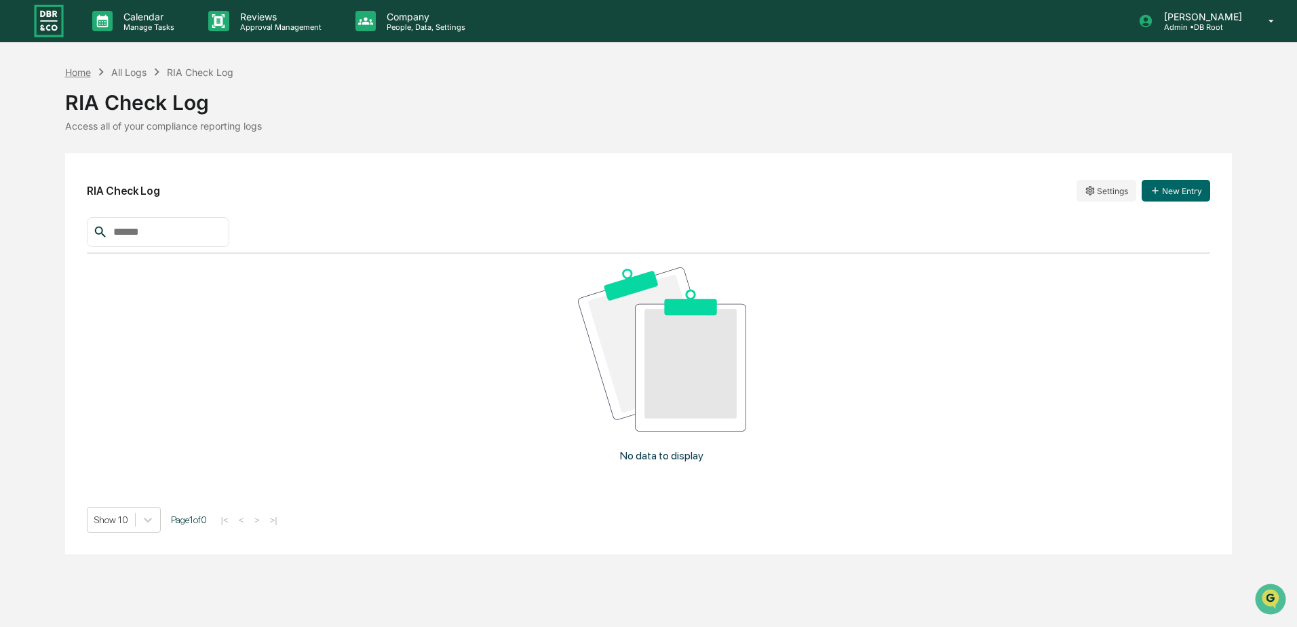
click at [79, 71] on div "Home" at bounding box center [78, 72] width 26 height 12
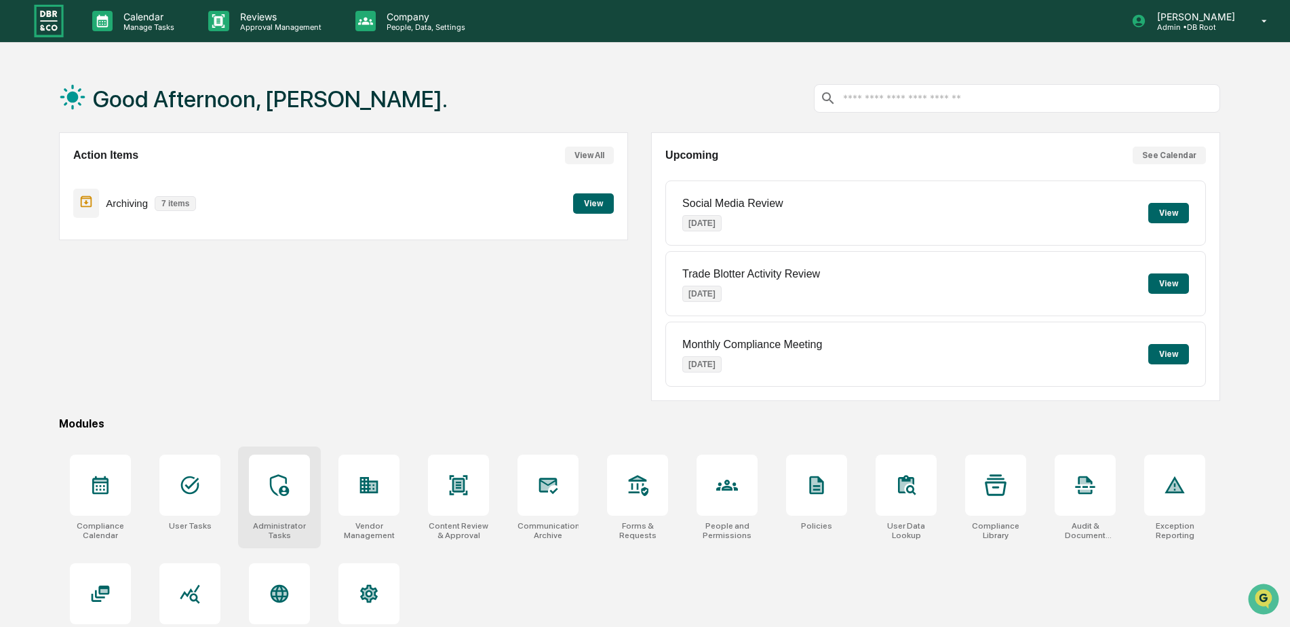
click at [295, 483] on div at bounding box center [279, 484] width 61 height 61
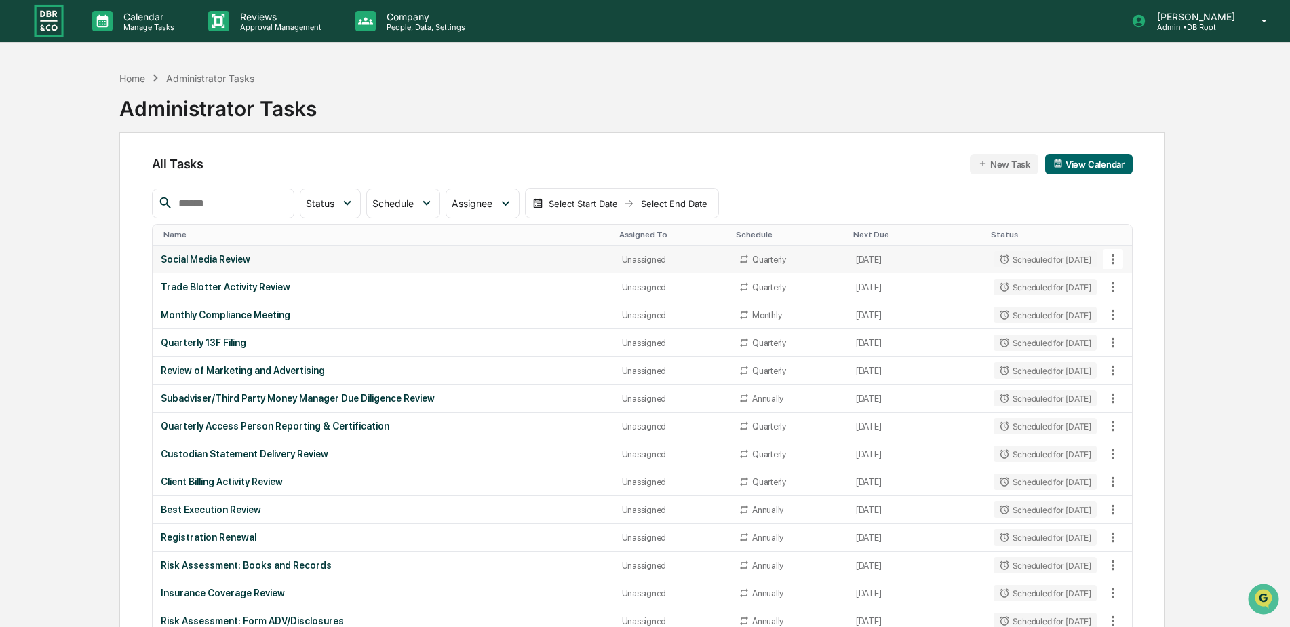
click at [271, 262] on div "Social Media Review" at bounding box center [383, 259] width 445 height 11
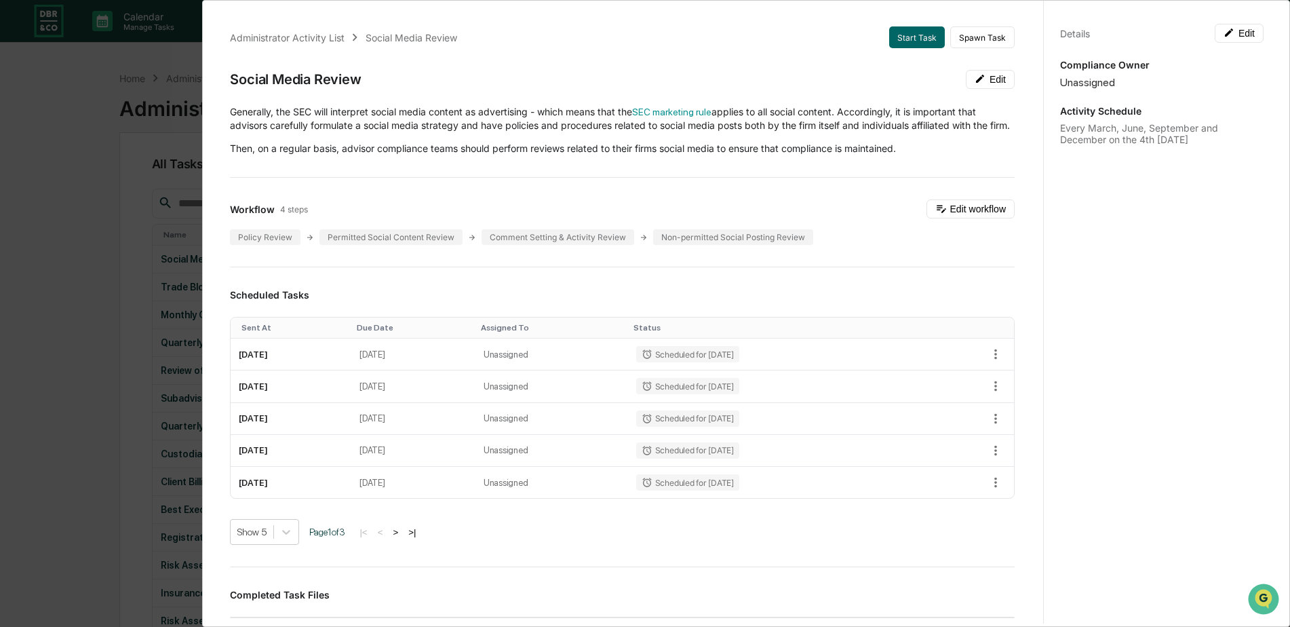
click at [102, 66] on div "Administrator Activity List Social Media Review Start Task Spawn Task Social Me…" at bounding box center [645, 313] width 1290 height 627
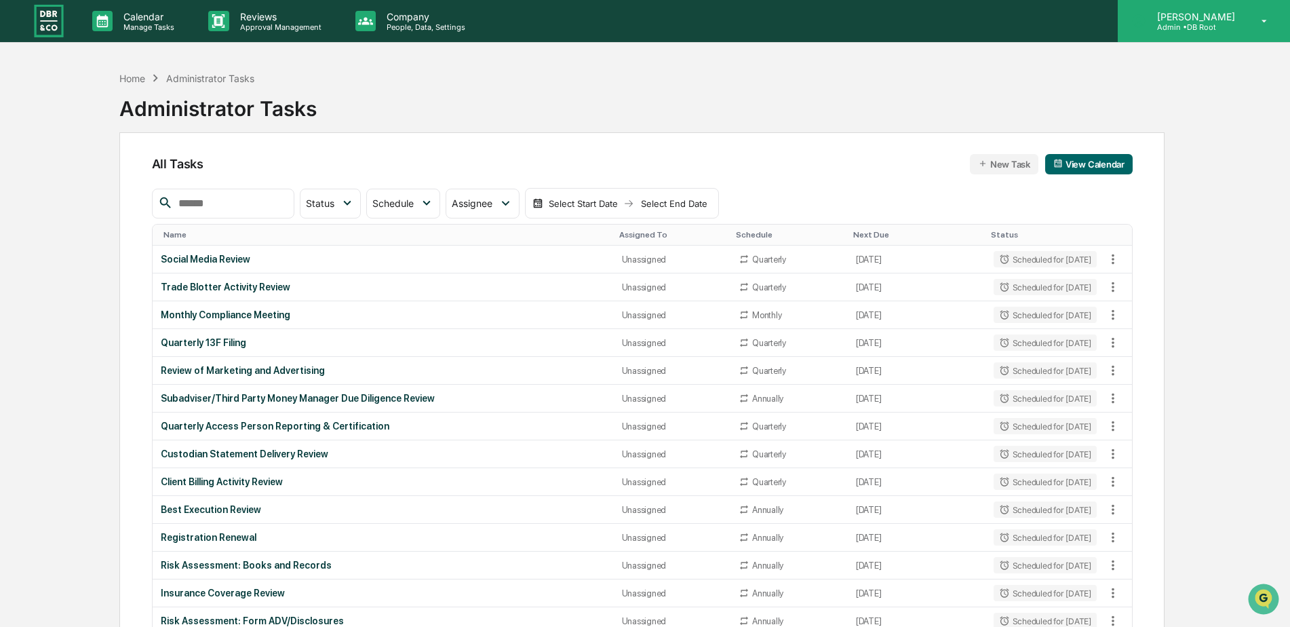
click at [1249, 33] on div "Dana Zarnich Admin • DB Root" at bounding box center [1204, 21] width 172 height 42
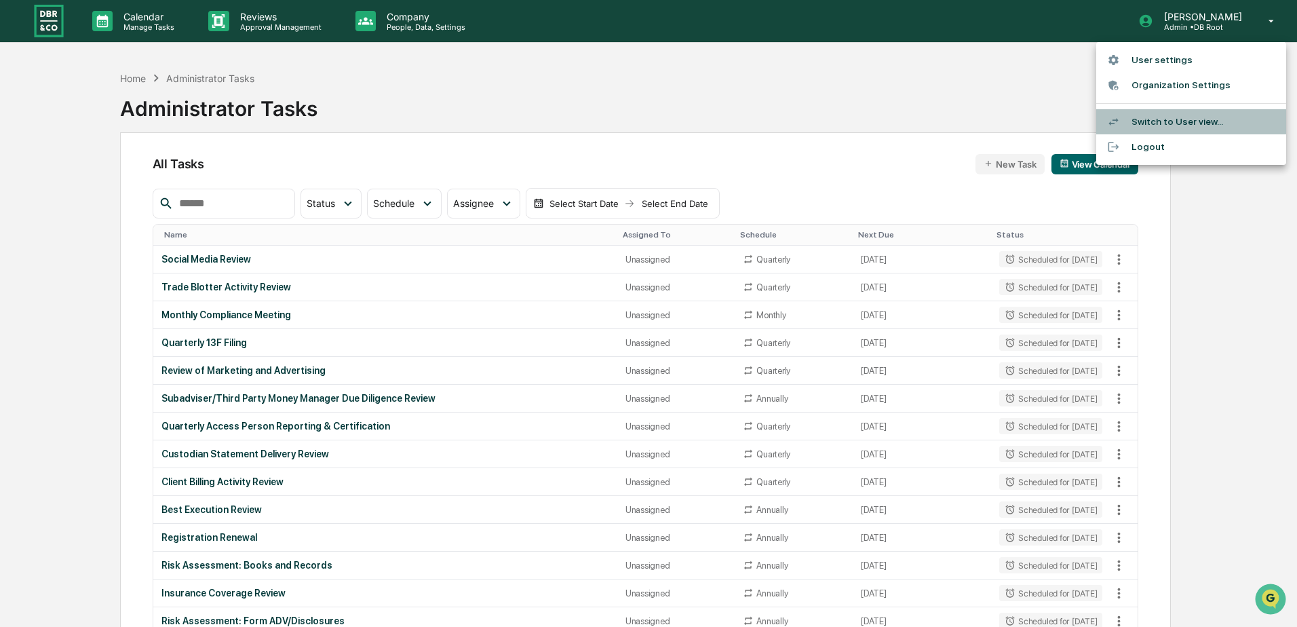
click at [1174, 119] on li "Switch to User view..." at bounding box center [1191, 121] width 190 height 25
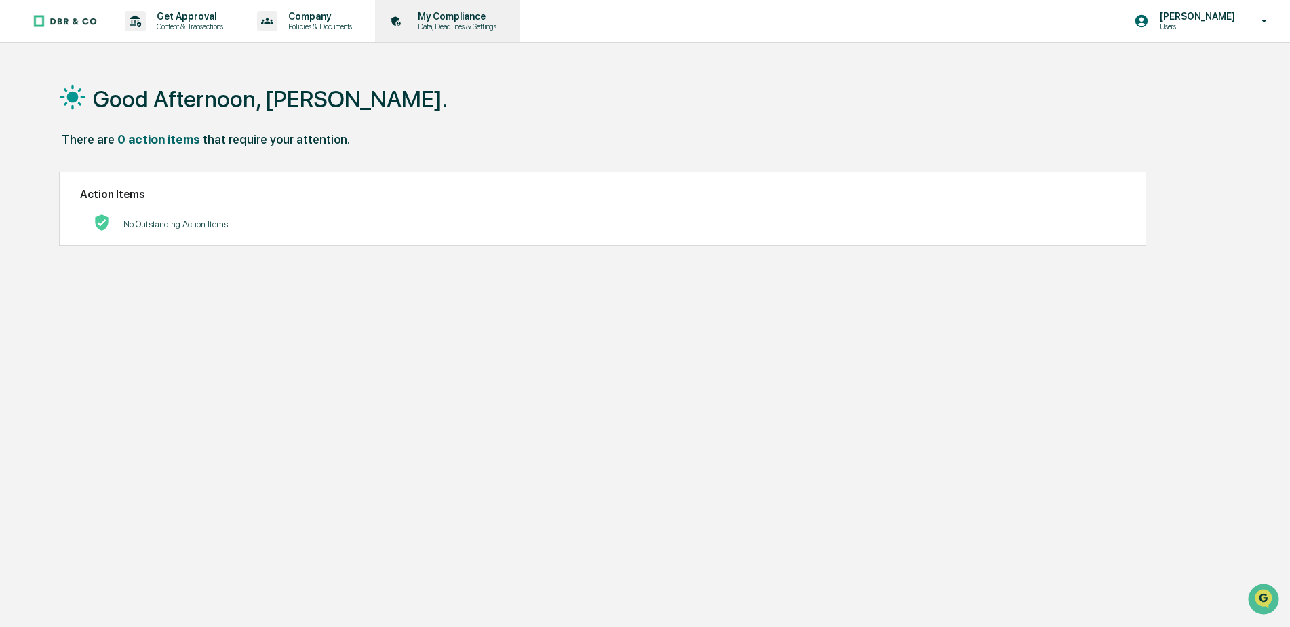
click at [442, 20] on p "My Compliance" at bounding box center [455, 16] width 96 height 11
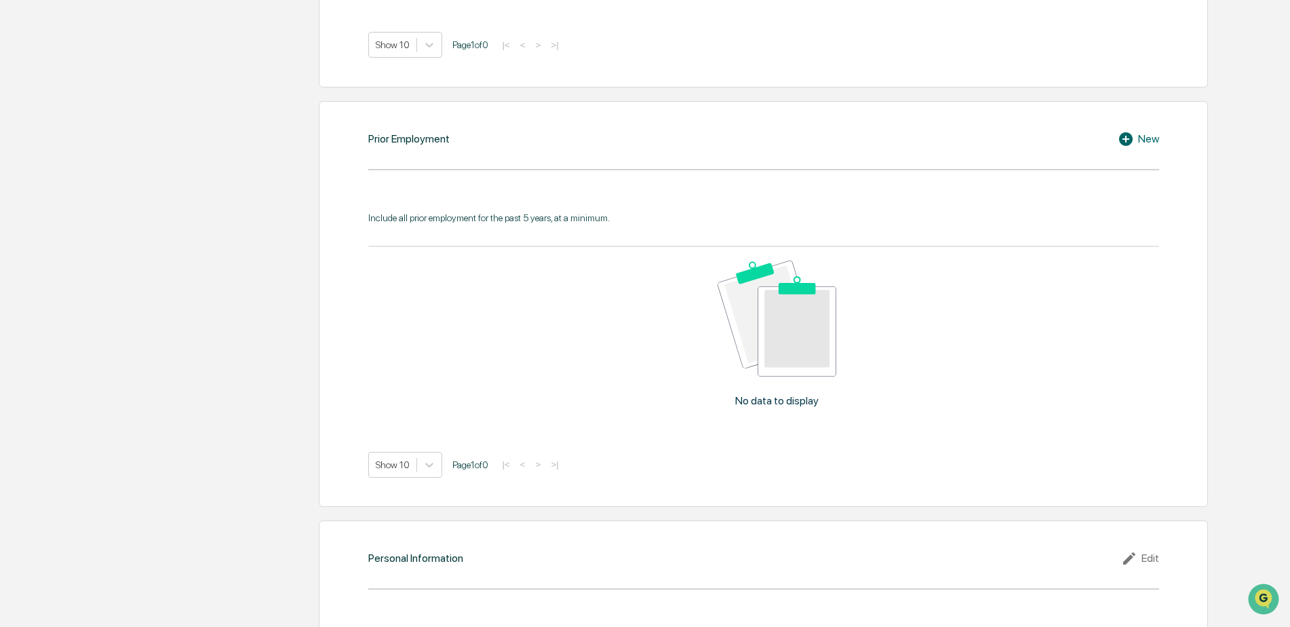
scroll to position [1217, 0]
